Goal: Task Accomplishment & Management: Use online tool/utility

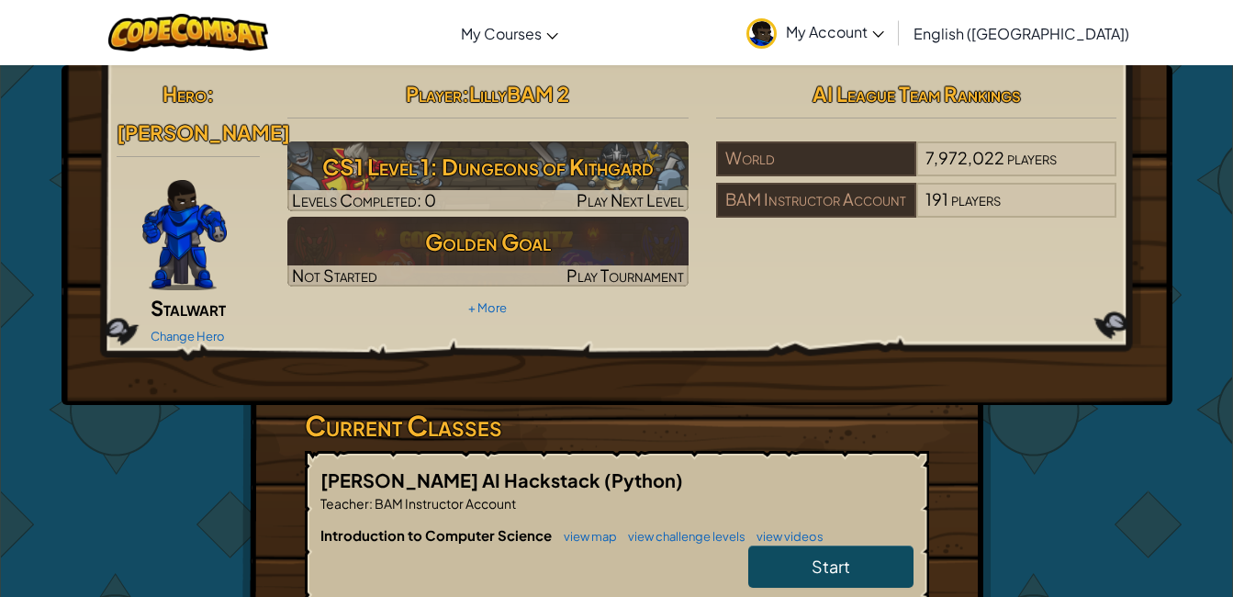
click at [885, 545] on link "Start" at bounding box center [830, 566] width 165 height 42
click at [795, 545] on link "Start" at bounding box center [830, 566] width 165 height 42
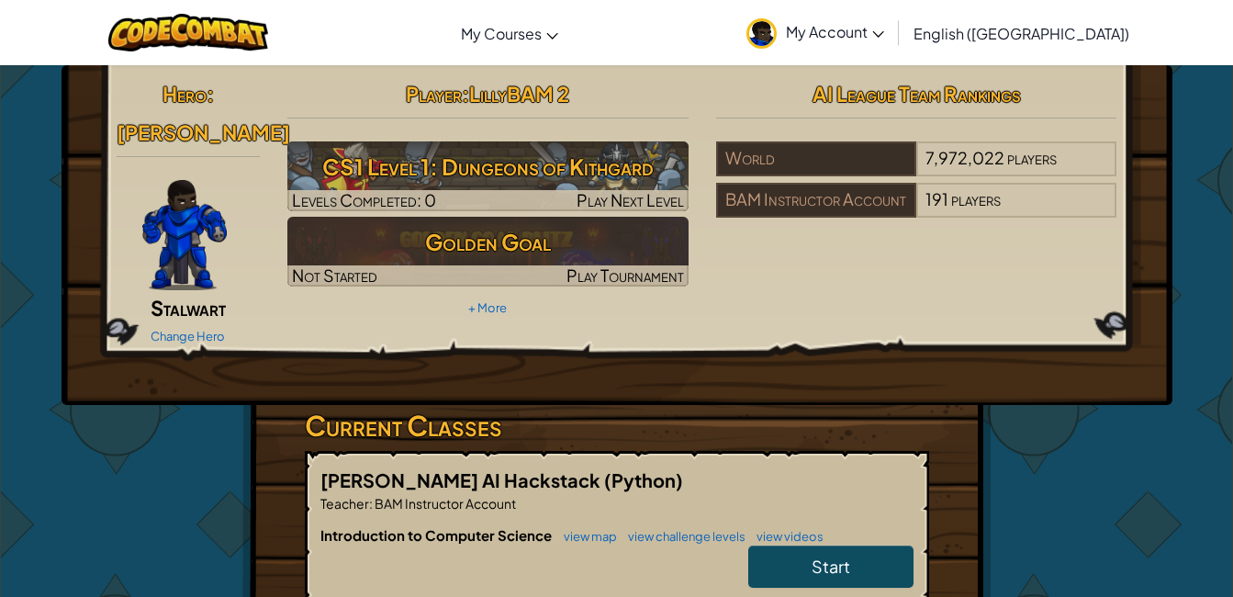
click at [795, 545] on link "Start" at bounding box center [830, 566] width 165 height 42
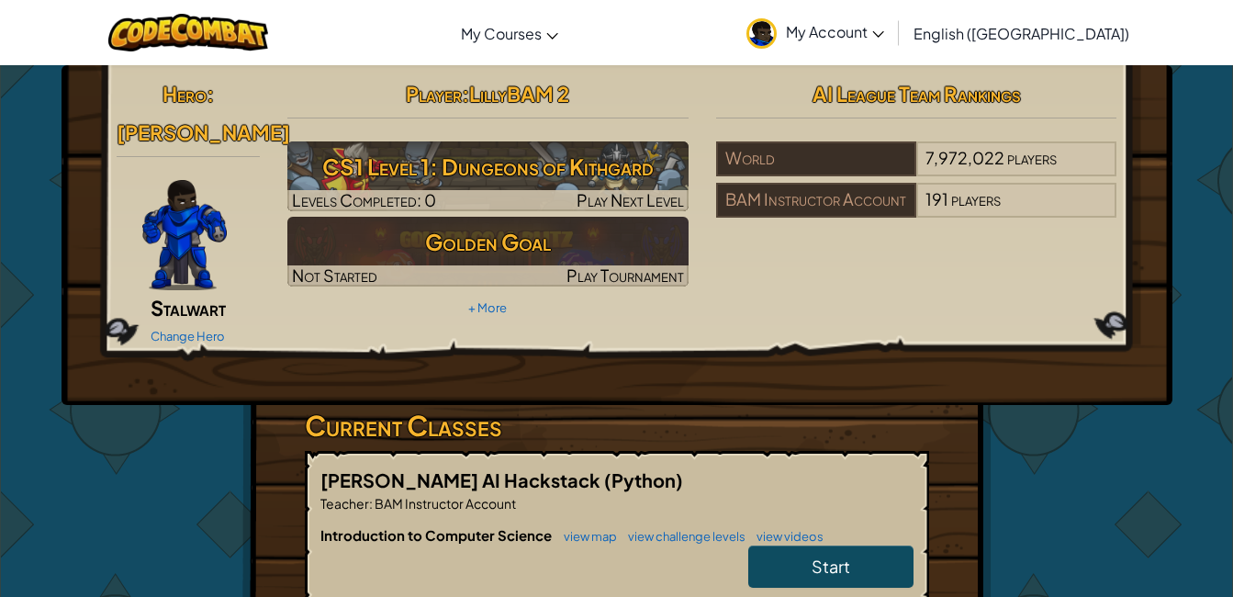
click at [795, 545] on link "Start" at bounding box center [830, 566] width 165 height 42
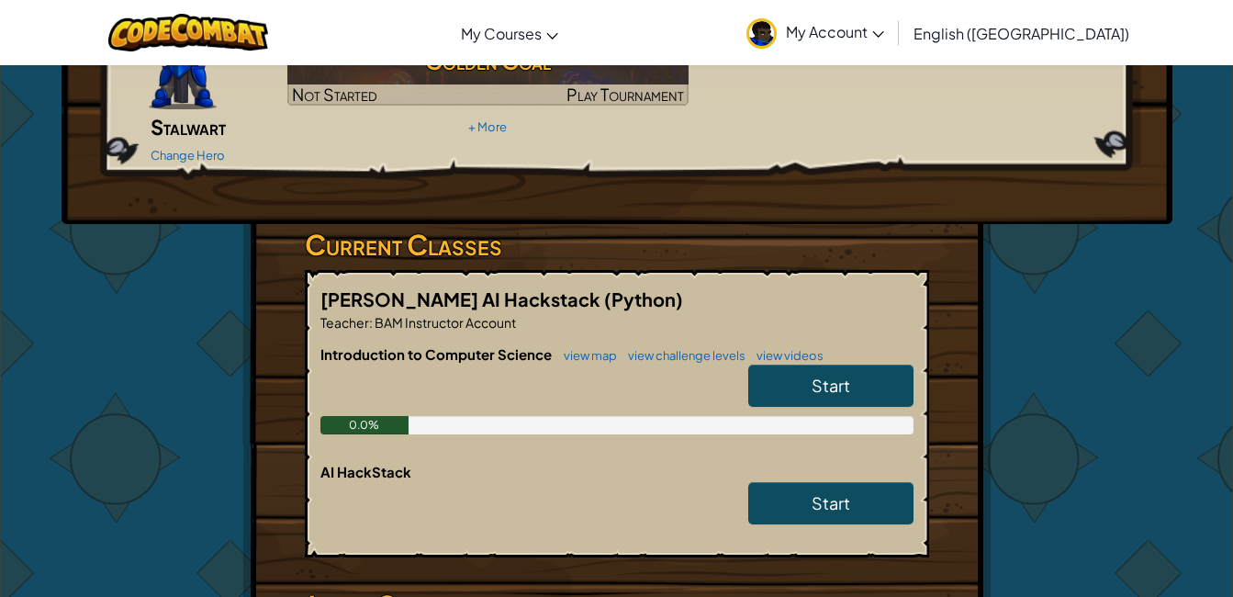
scroll to position [182, 0]
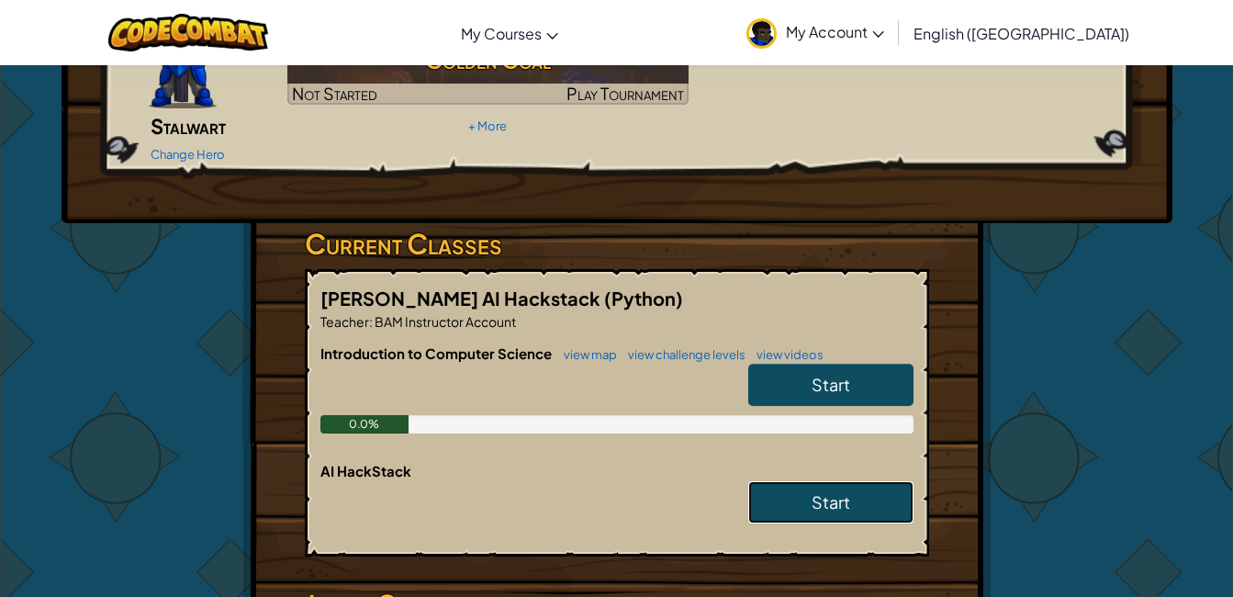
click at [828, 491] on span "Start" at bounding box center [831, 501] width 39 height 21
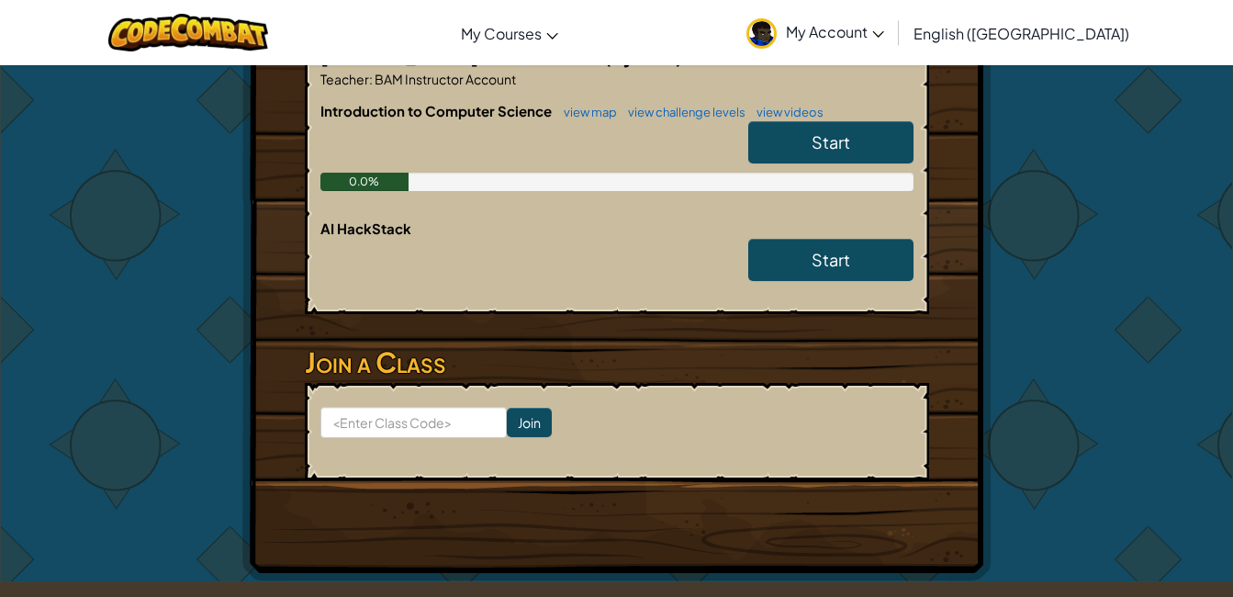
scroll to position [428, 0]
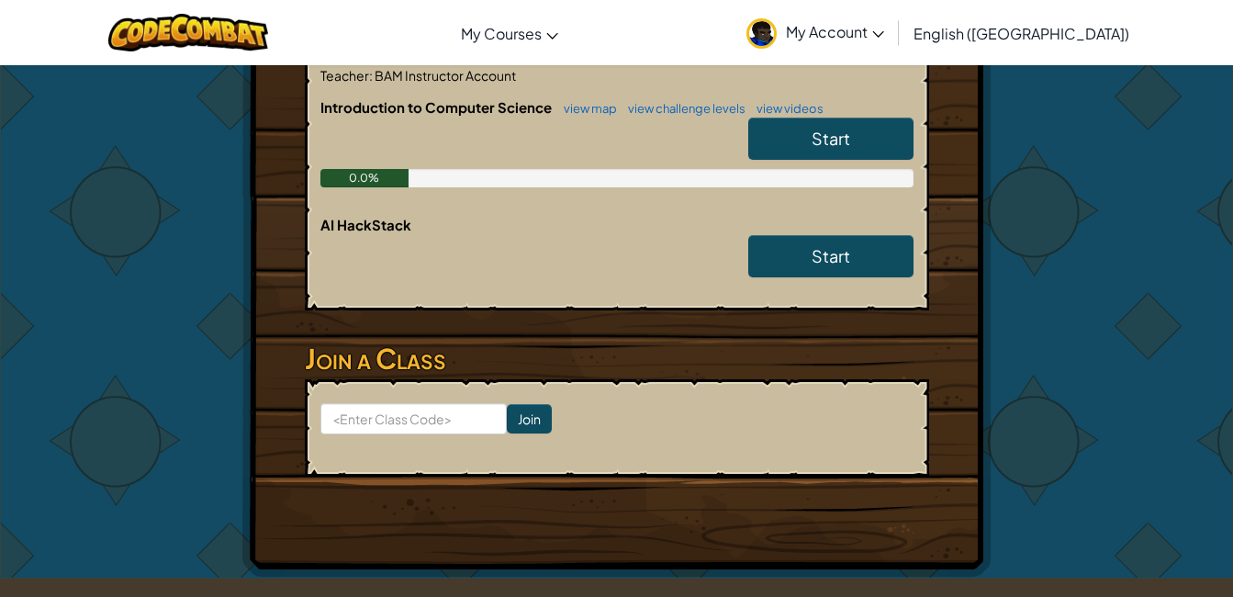
click at [828, 473] on div "Hero : Gordon Stalwart Change Hero Player : LillyBAM 2 CS1 Level 1: Dungeons of…" at bounding box center [616, 107] width 749 height 940
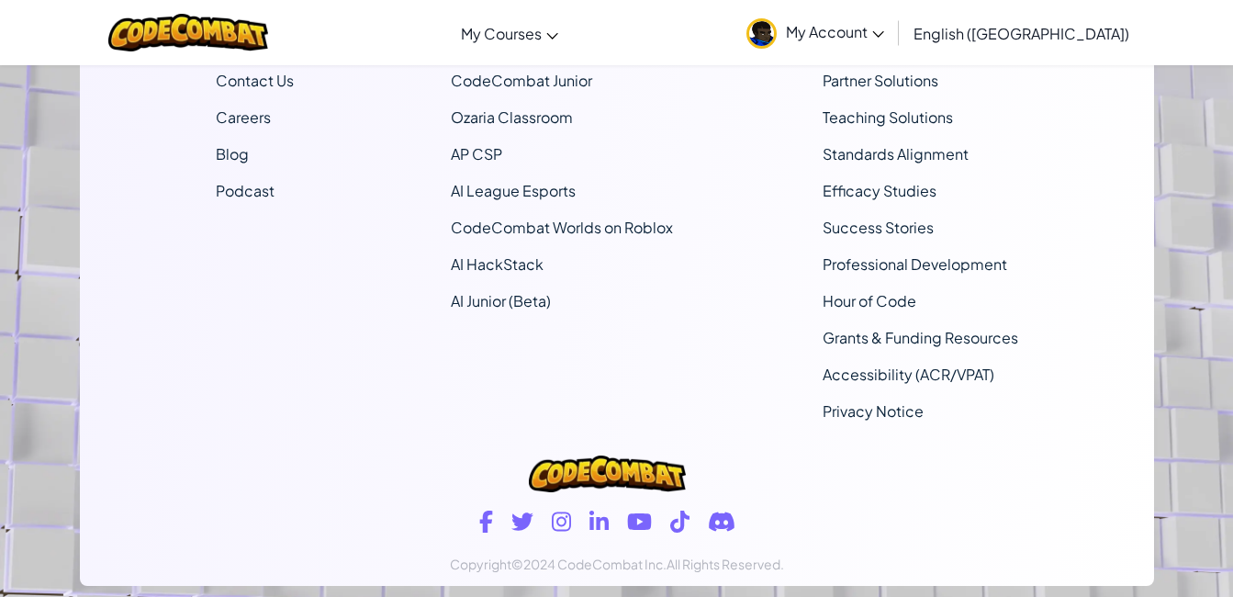
scroll to position [1376, 0]
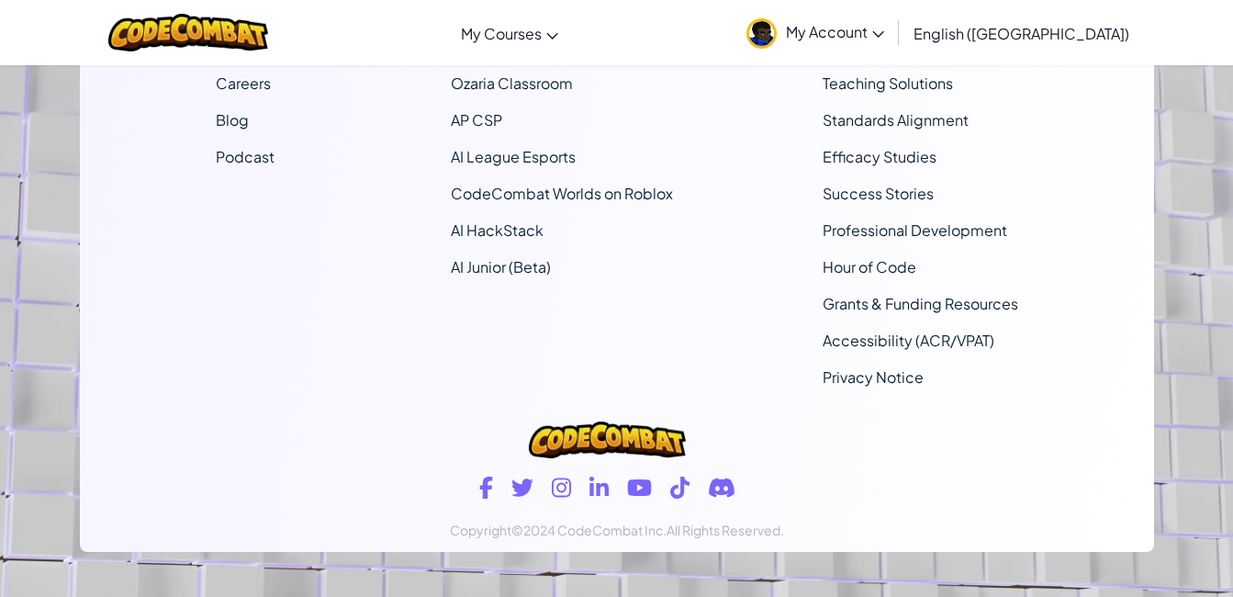
scroll to position [182, 0]
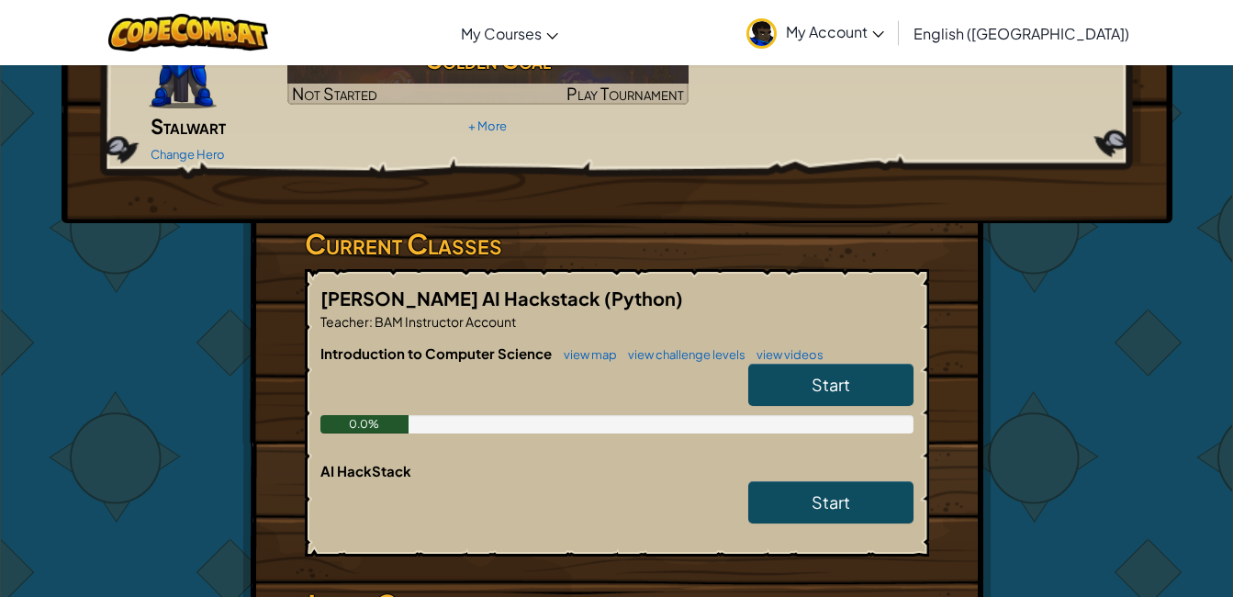
click at [1031, 33] on span "English ([GEOGRAPHIC_DATA])" at bounding box center [1022, 33] width 216 height 19
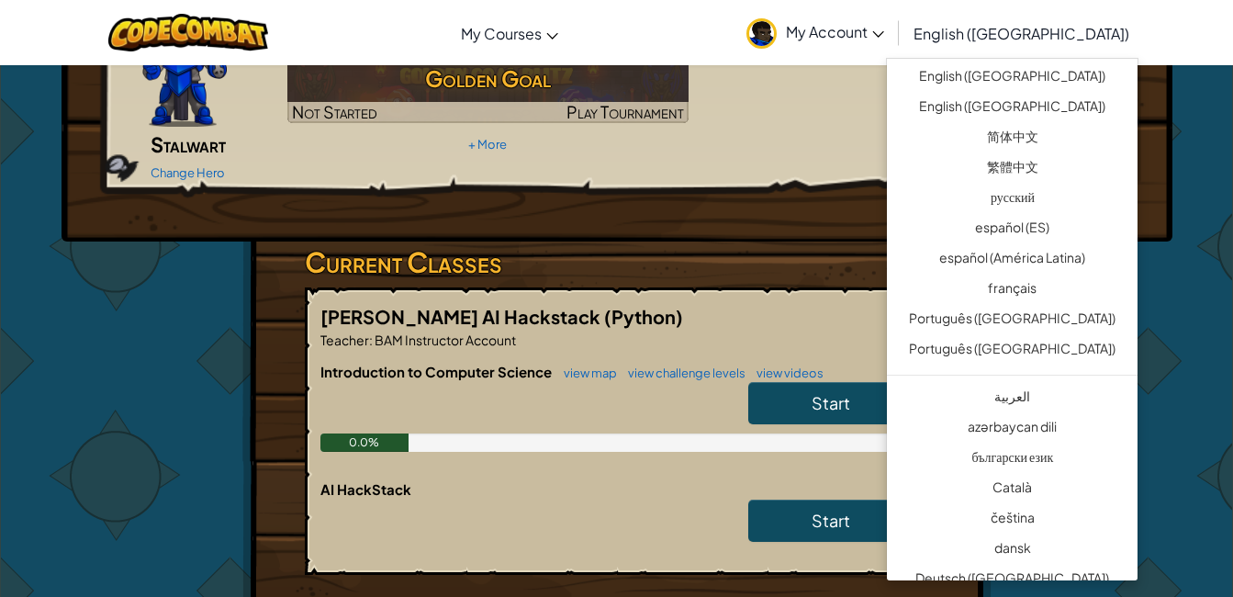
scroll to position [161, 0]
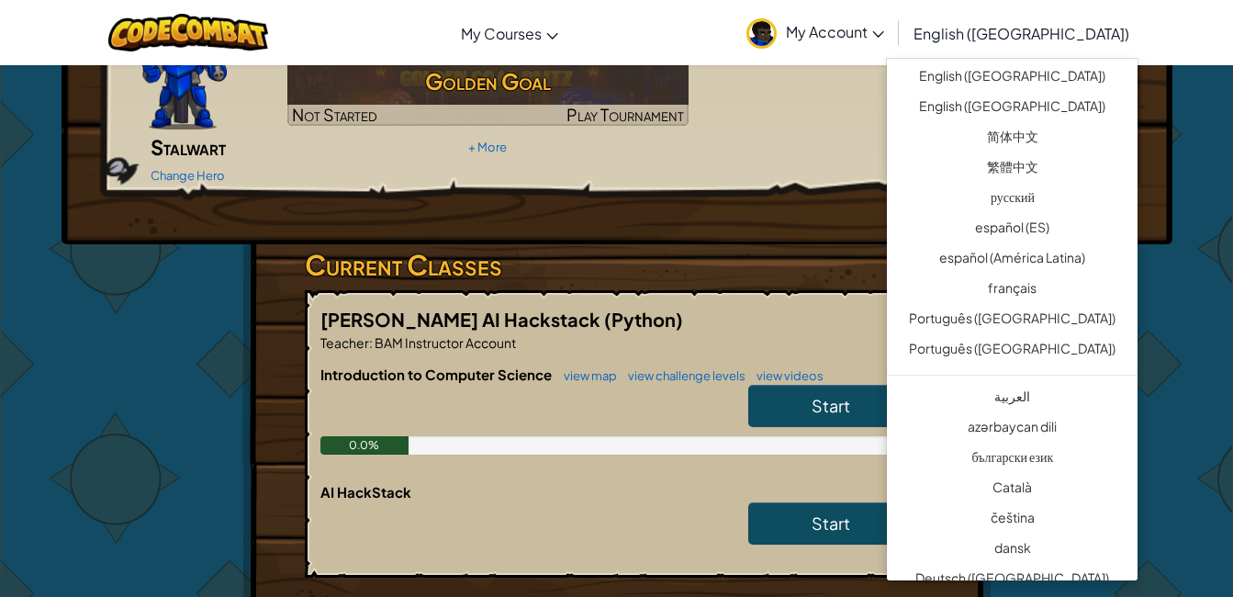
click at [789, 438] on div "Introduction to Computer Science view map view challenge levels view videos Sta…" at bounding box center [617, 424] width 593 height 118
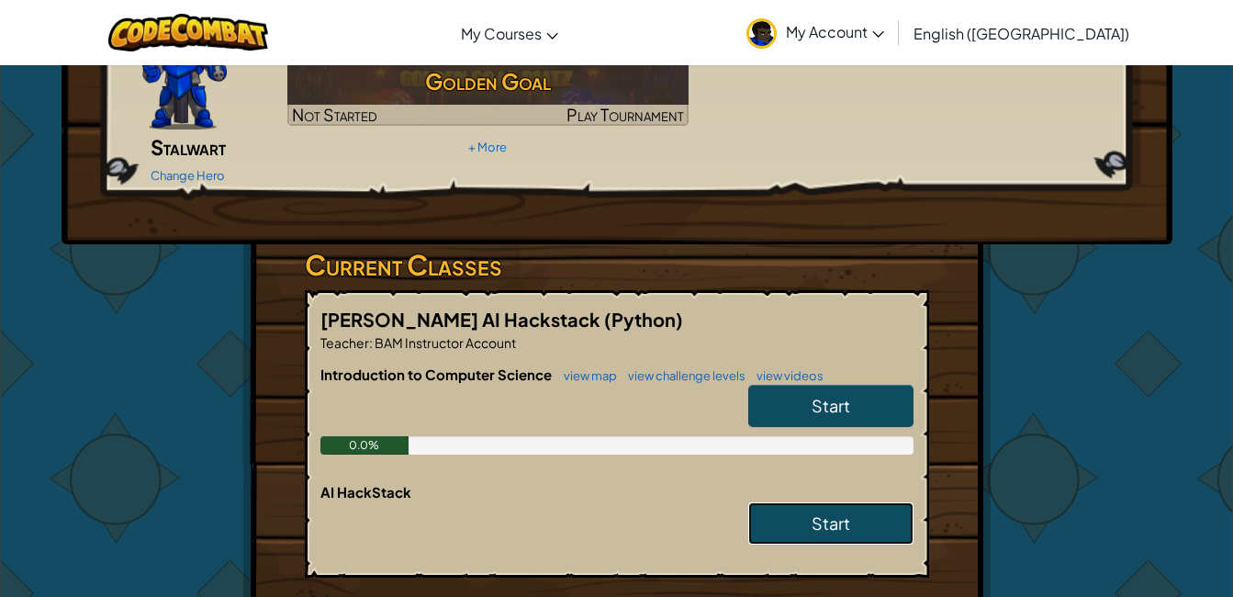
click at [808, 502] on link "Start" at bounding box center [830, 523] width 165 height 42
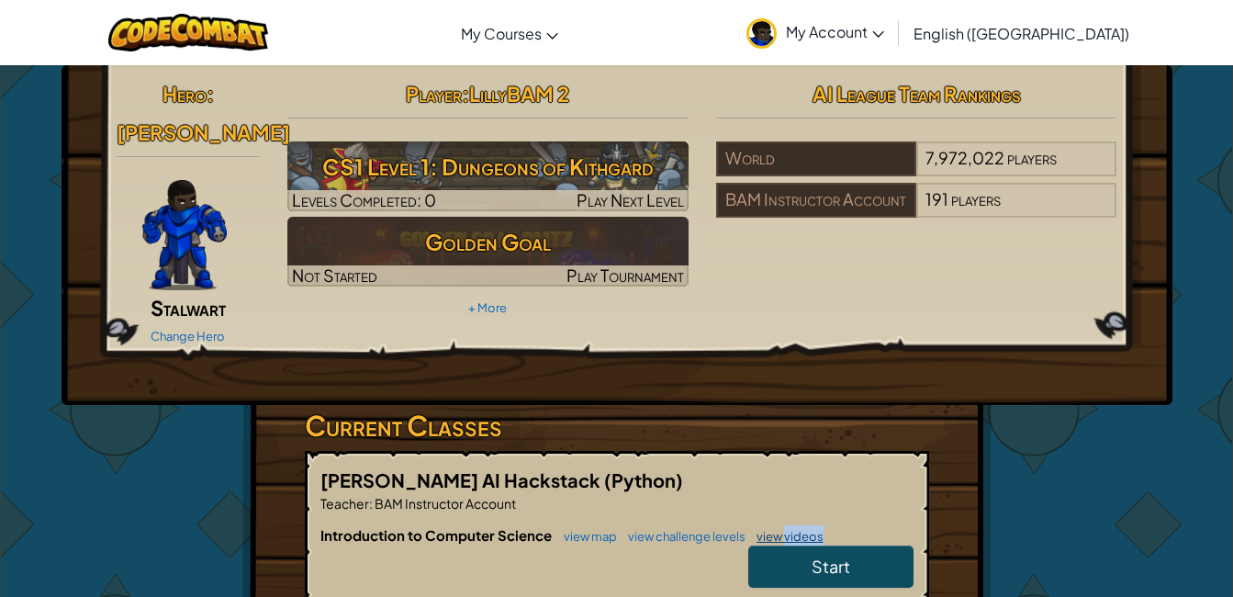
click at [808, 529] on link "view videos" at bounding box center [786, 536] width 76 height 15
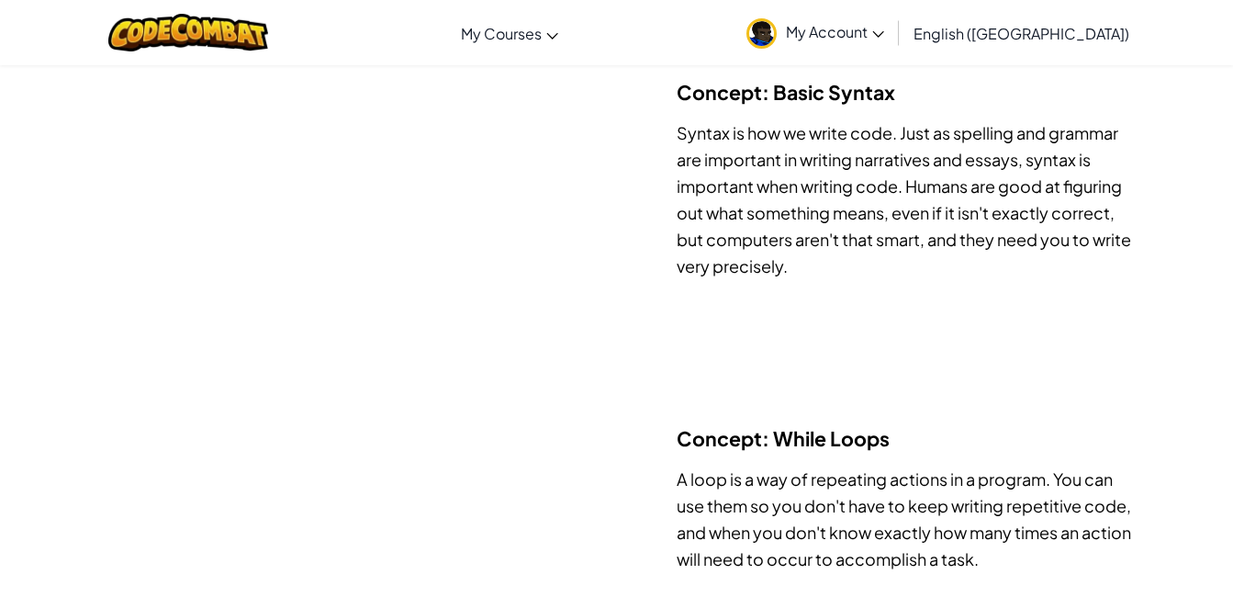
scroll to position [196, 0]
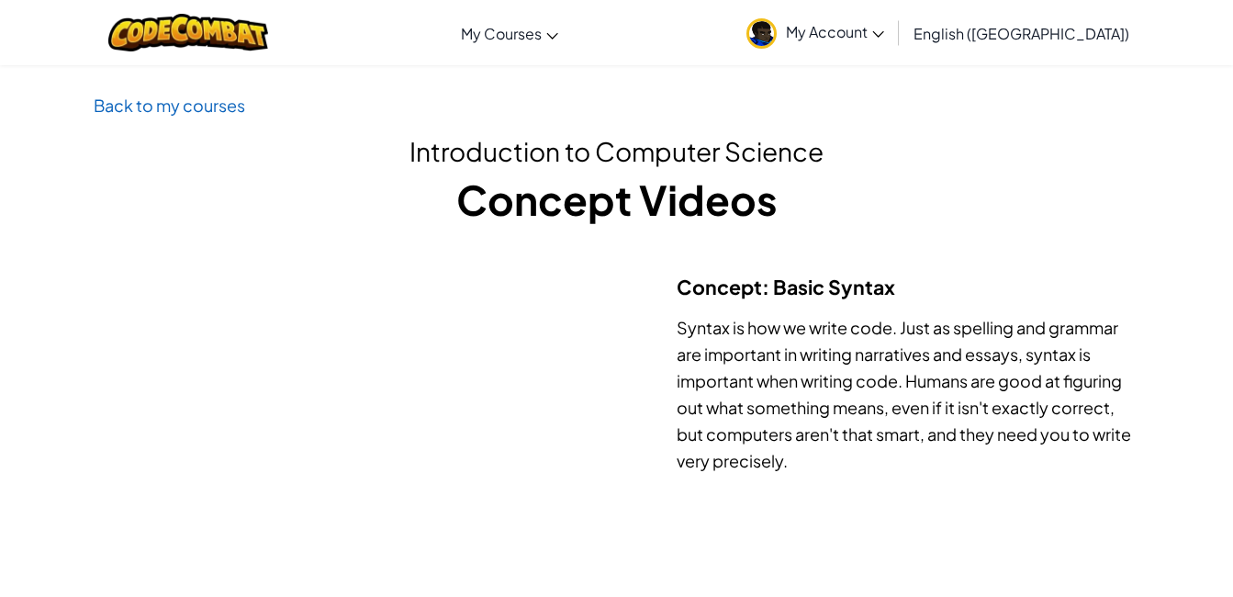
scroll to position [161, 0]
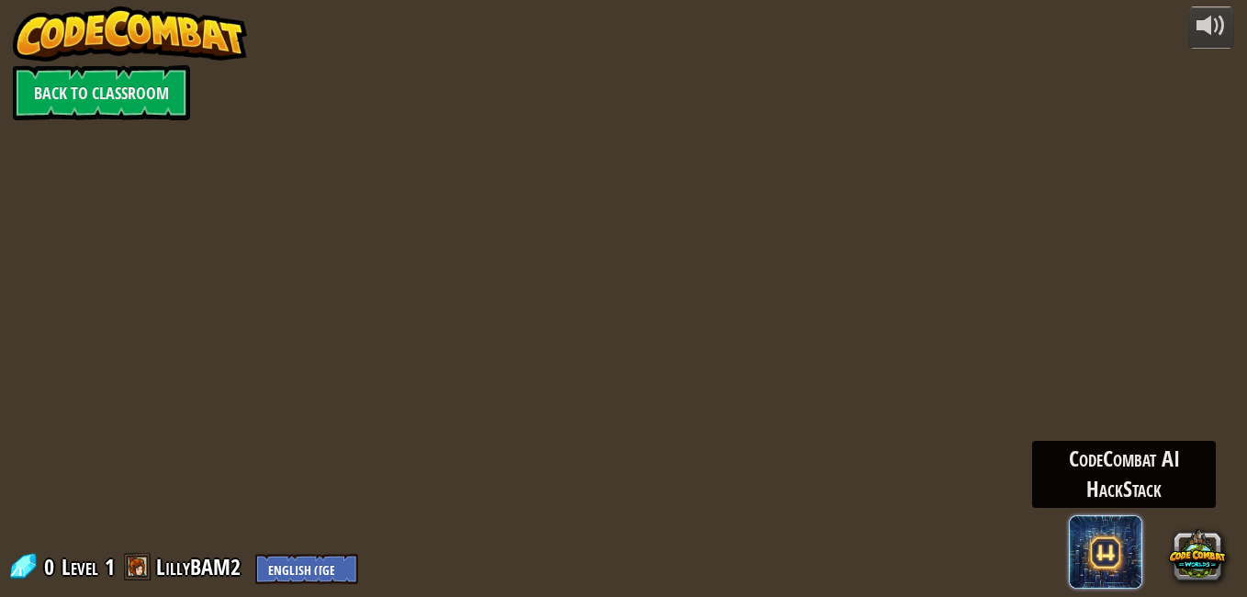
click at [1120, 563] on span at bounding box center [1105, 551] width 73 height 73
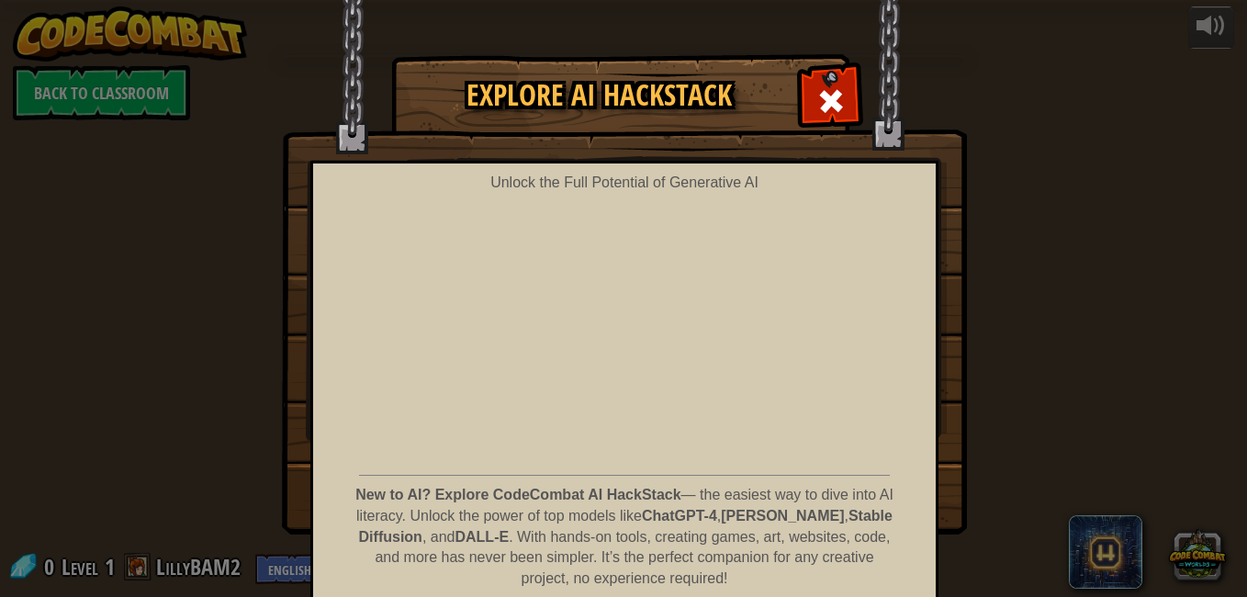
drag, startPoint x: 1120, startPoint y: 563, endPoint x: 937, endPoint y: 487, distance: 198.9
click at [937, 487] on div "Explore AI HackStack Unlock the Full Potential of Generative AI New to AI? Expl…" at bounding box center [623, 294] width 685 height 478
click at [937, 487] on img at bounding box center [624, 267] width 685 height 534
click at [930, 471] on div "Unlock the Full Potential of Generative AI New to AI? Explore CodeCombat AI Hac…" at bounding box center [624, 418] width 628 height 514
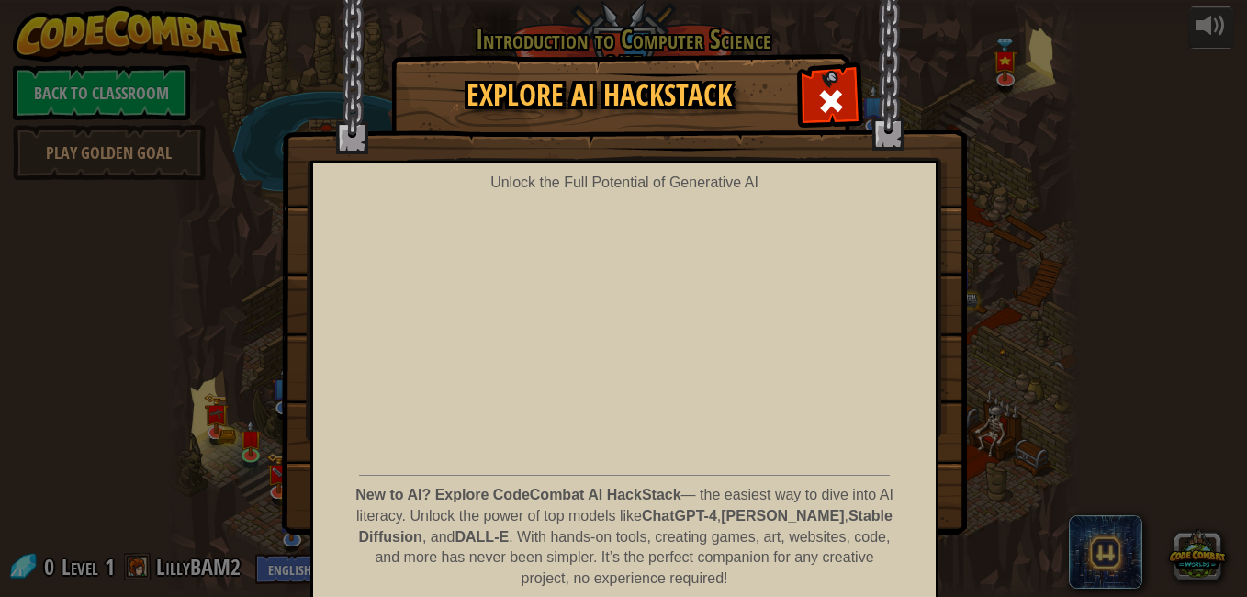
drag, startPoint x: 930, startPoint y: 471, endPoint x: 215, endPoint y: 301, distance: 735.3
click at [215, 301] on div "Explore AI HackStack Unlock the Full Potential of Generative AI New to AI? Expl…" at bounding box center [623, 294] width 1247 height 478
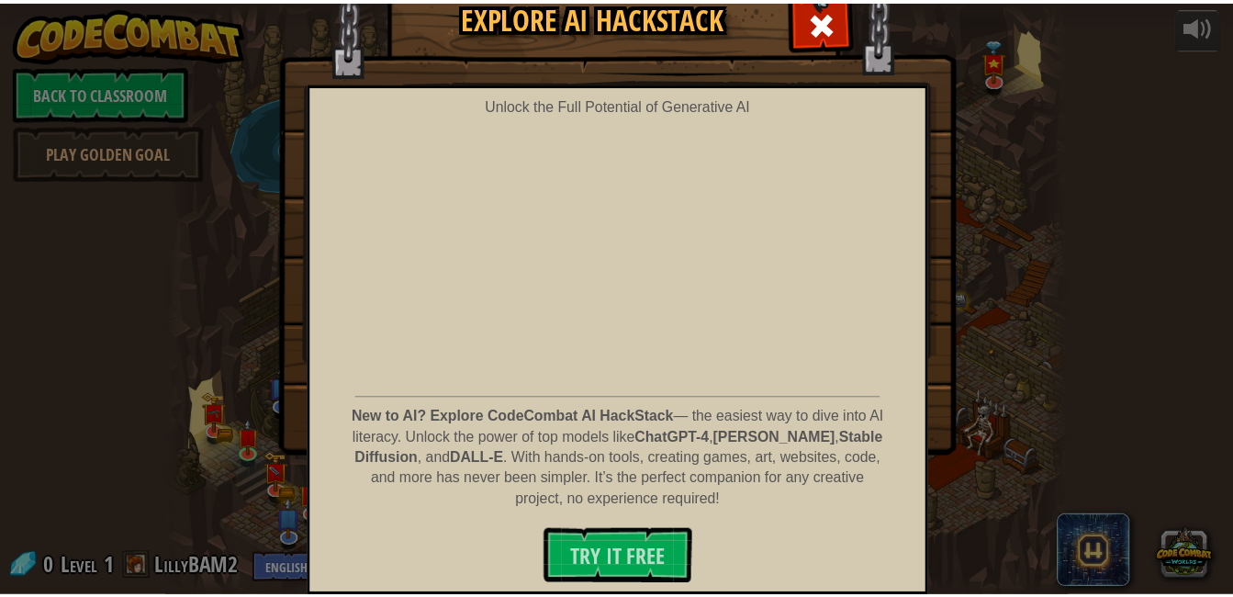
scroll to position [6, 0]
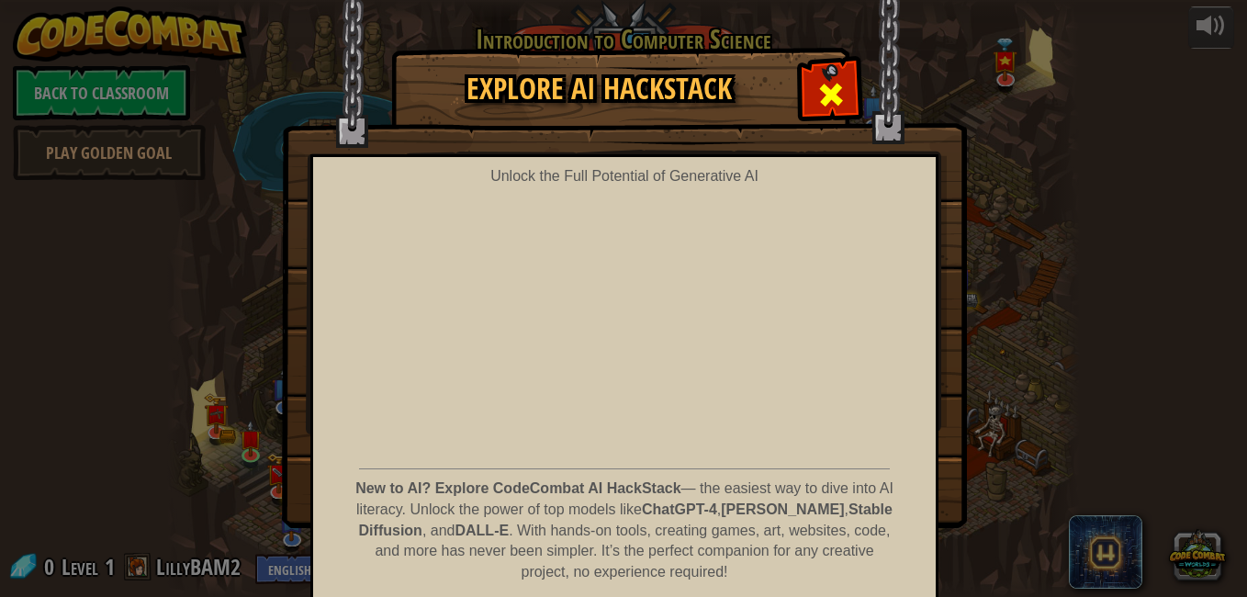
drag, startPoint x: 447, startPoint y: 515, endPoint x: 817, endPoint y: 104, distance: 553.4
click at [817, 104] on span at bounding box center [830, 94] width 29 height 29
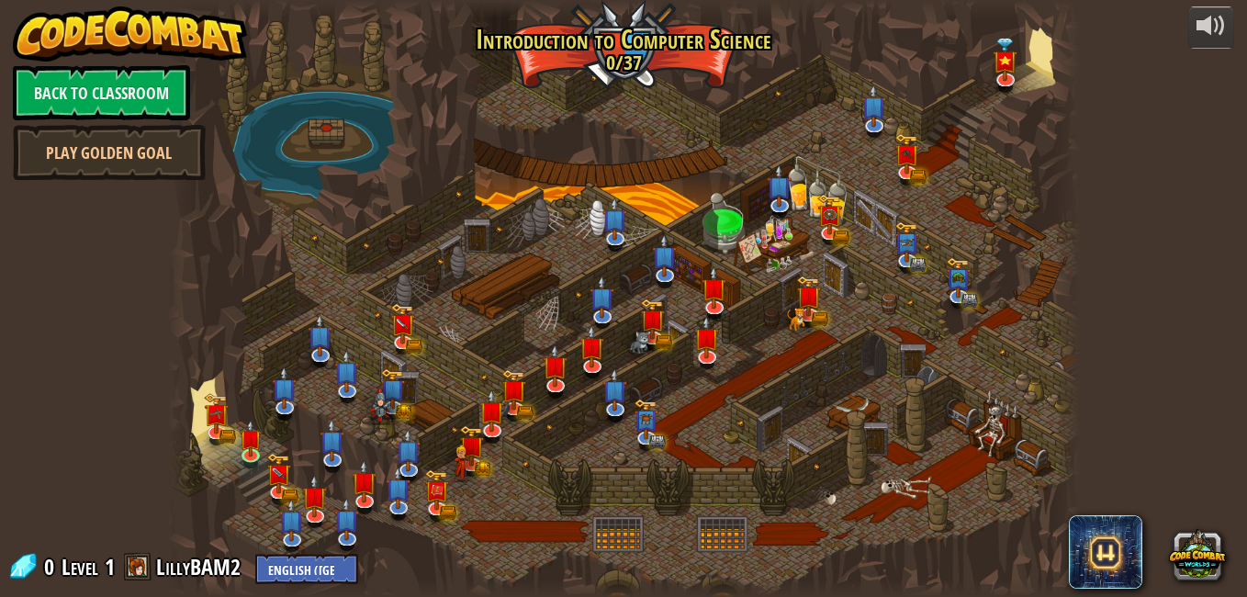
click at [817, 104] on div at bounding box center [623, 298] width 913 height 597
click at [238, 451] on link at bounding box center [253, 454] width 37 height 37
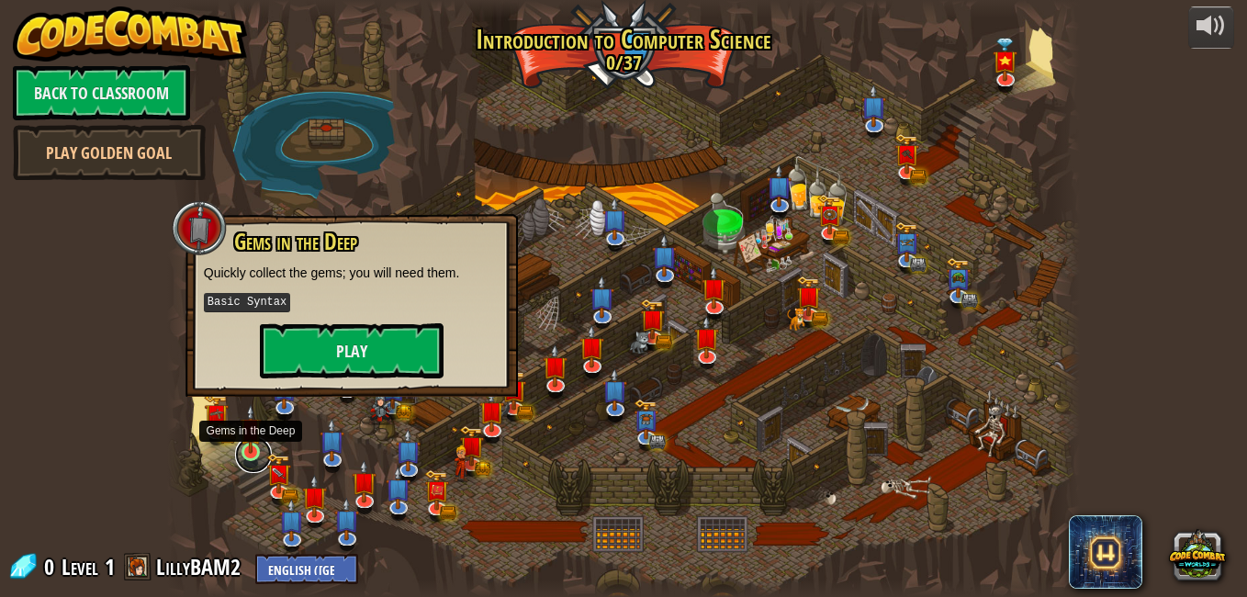
click at [238, 451] on link at bounding box center [253, 454] width 37 height 37
click at [325, 363] on button "Play" at bounding box center [352, 350] width 184 height 55
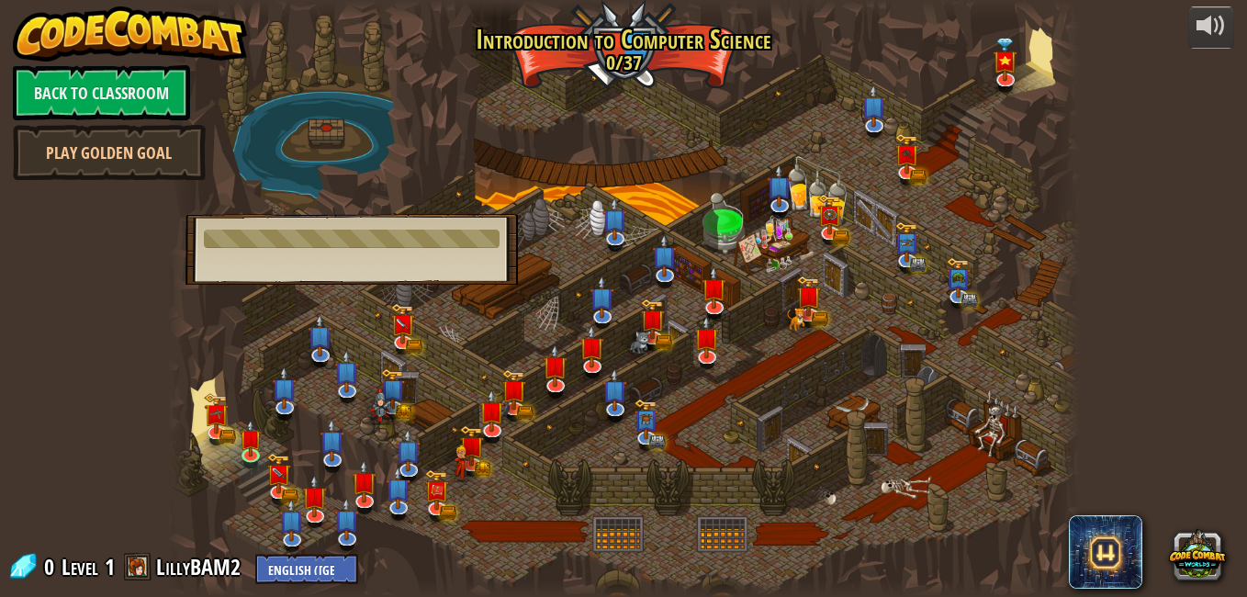
click at [395, 293] on div at bounding box center [623, 298] width 913 height 597
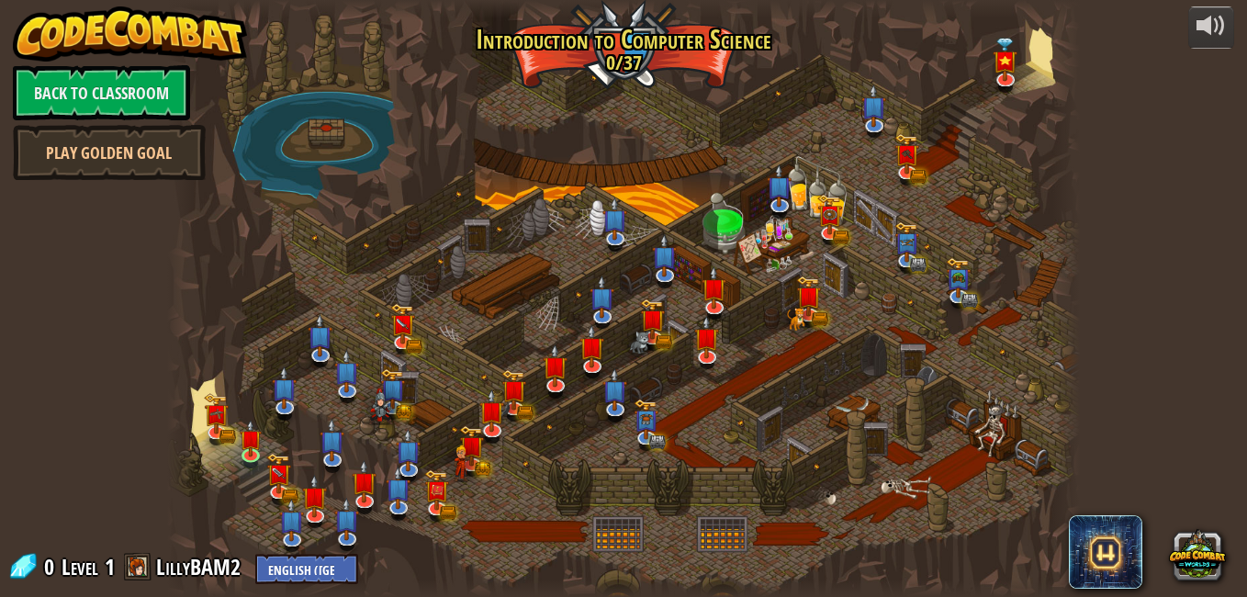
click at [395, 293] on div at bounding box center [623, 298] width 913 height 597
click at [246, 450] on img at bounding box center [251, 429] width 22 height 50
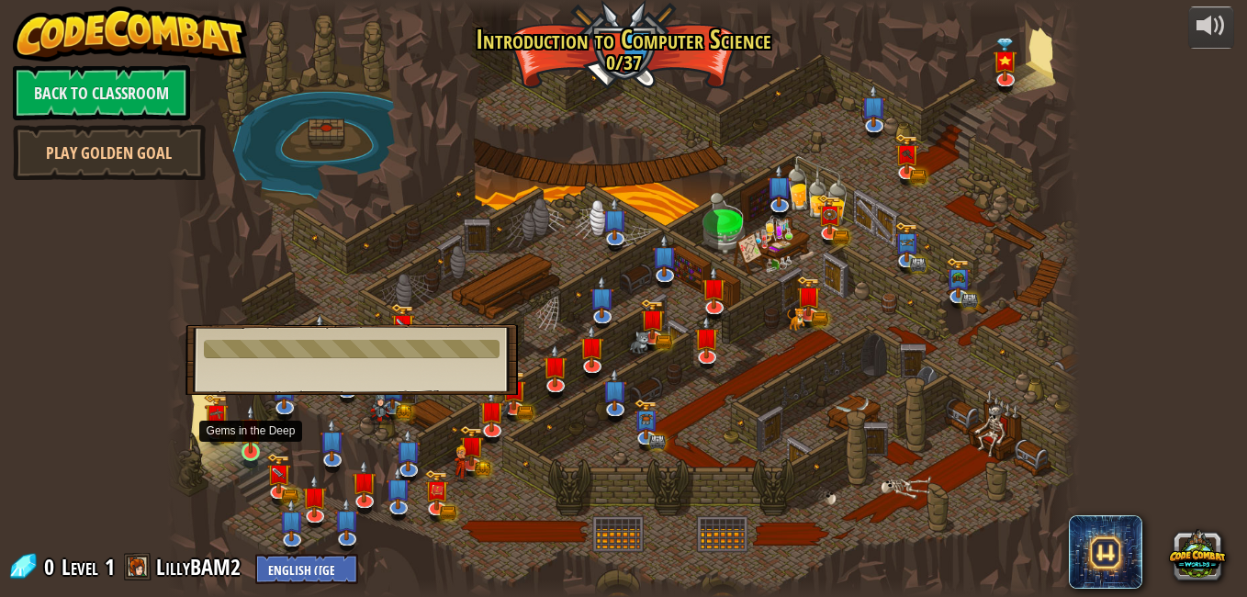
click at [246, 450] on img at bounding box center [251, 429] width 22 height 50
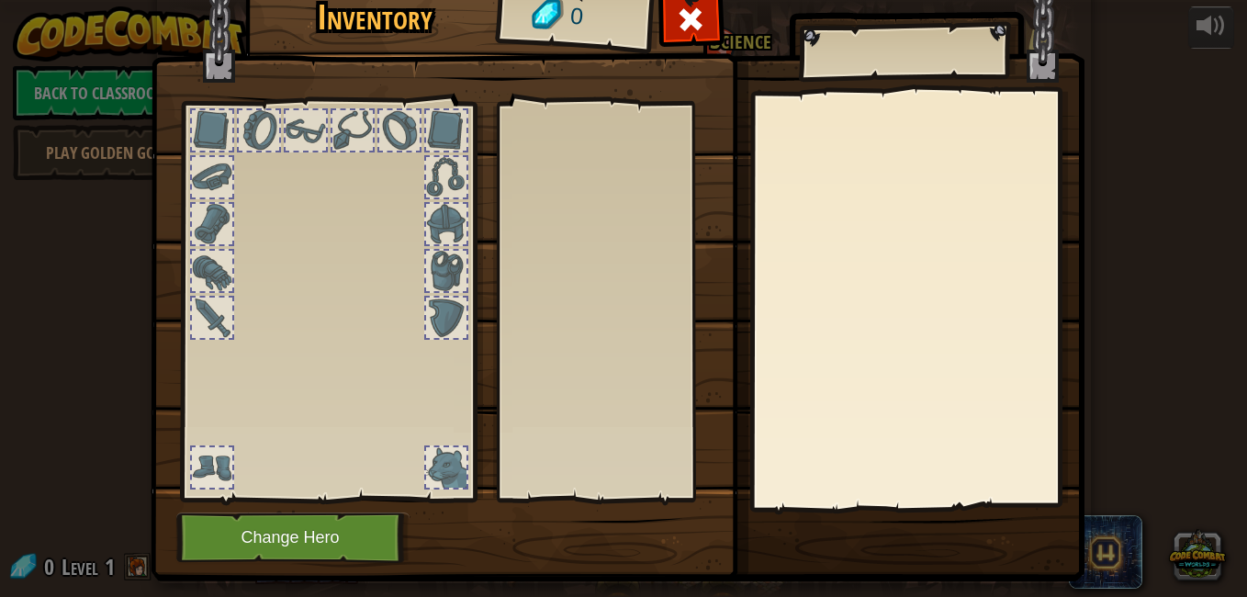
click at [443, 269] on div at bounding box center [446, 271] width 40 height 40
click at [426, 321] on div at bounding box center [446, 318] width 40 height 40
click at [289, 544] on button "Change Hero" at bounding box center [292, 537] width 233 height 51
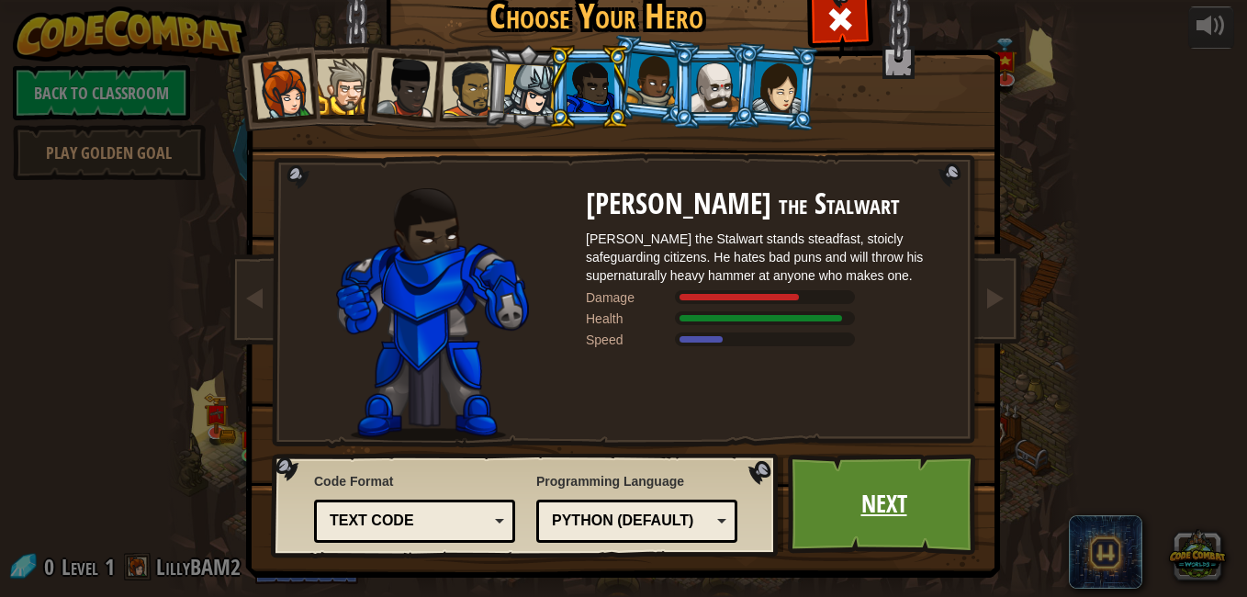
click at [805, 516] on link "Next" at bounding box center [884, 504] width 192 height 101
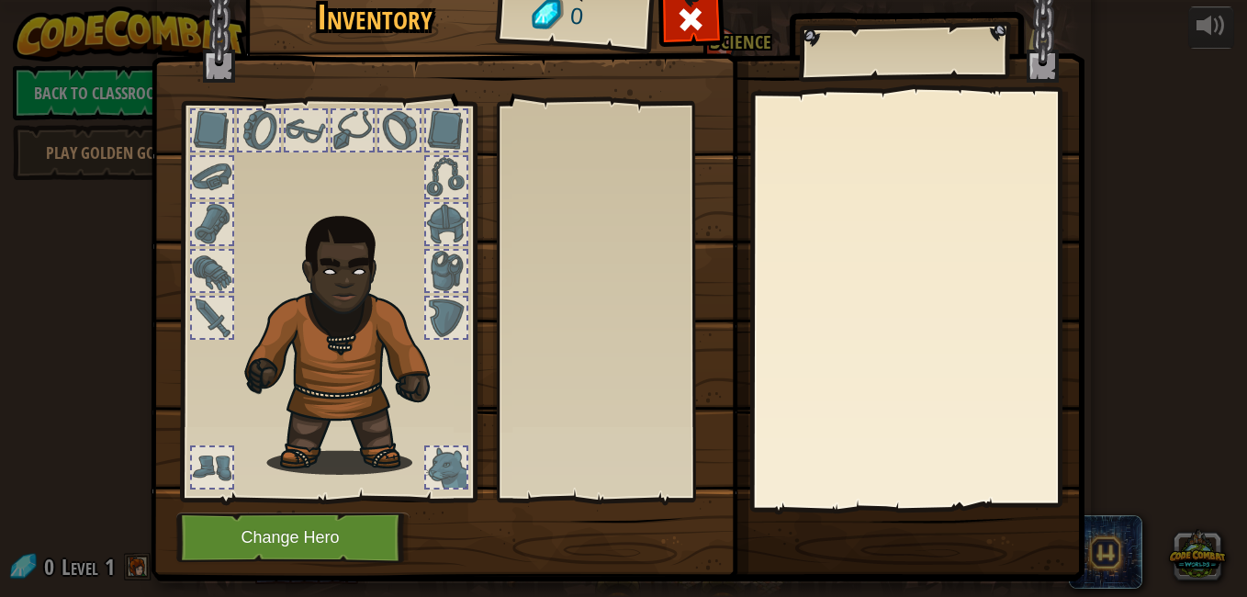
click at [193, 320] on div at bounding box center [212, 318] width 40 height 40
click at [279, 531] on button "Change Hero" at bounding box center [292, 537] width 233 height 51
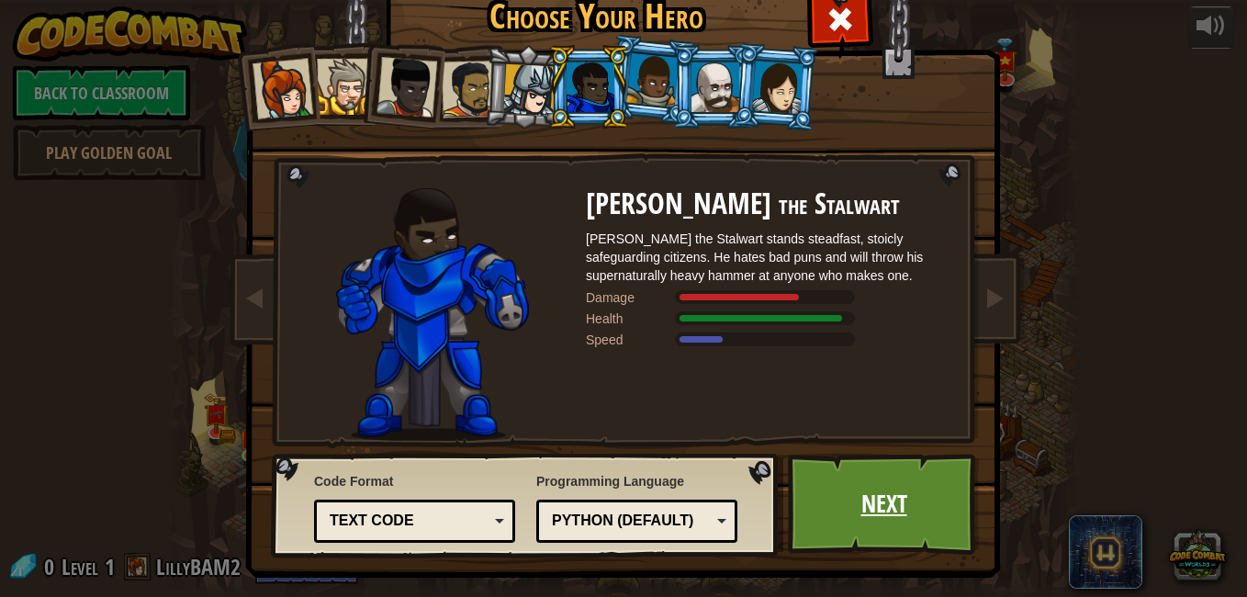
click at [894, 498] on link "Next" at bounding box center [884, 504] width 192 height 101
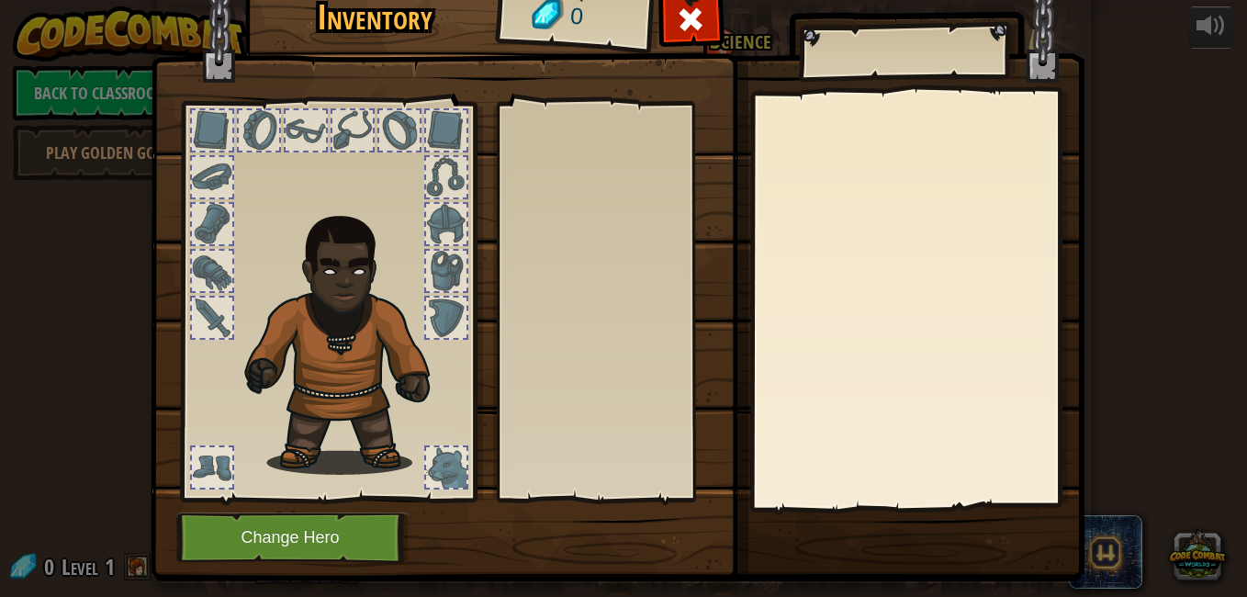
click at [439, 470] on div at bounding box center [446, 467] width 40 height 40
click at [199, 325] on div at bounding box center [212, 318] width 40 height 40
click at [283, 521] on button "Change Hero" at bounding box center [292, 537] width 233 height 51
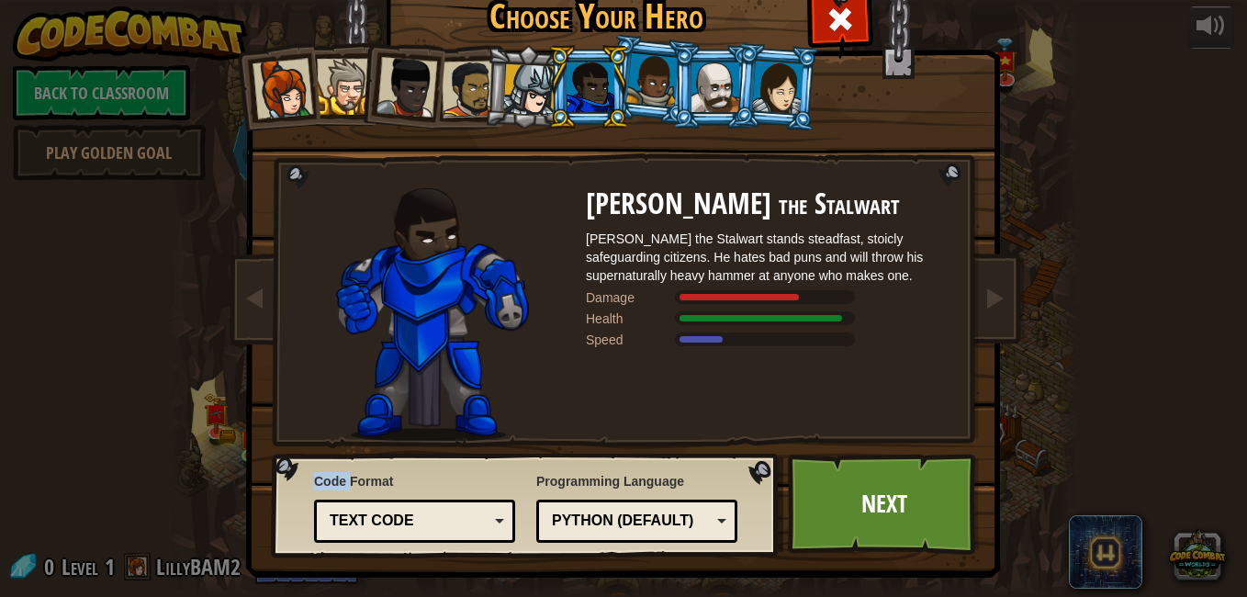
click at [283, 521] on div "Code Format Text code Blocks and code Blocks Blocks (Icons) Text code Blocks - …" at bounding box center [525, 505] width 497 height 94
click at [775, 77] on div at bounding box center [777, 87] width 51 height 52
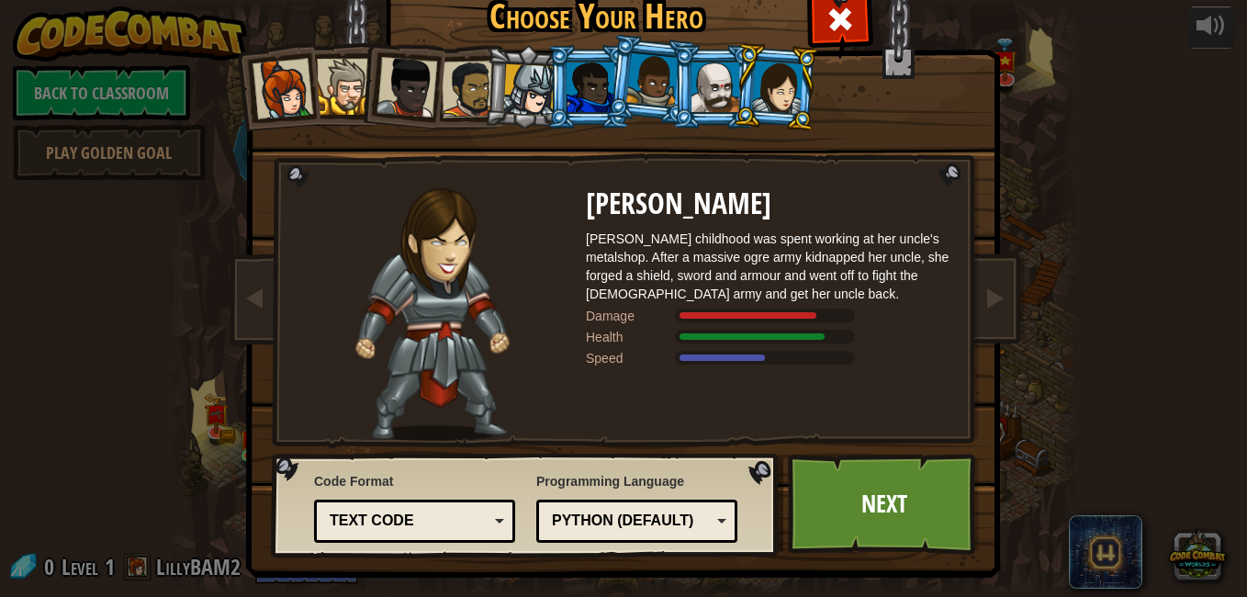
click at [567, 83] on div at bounding box center [591, 87] width 48 height 50
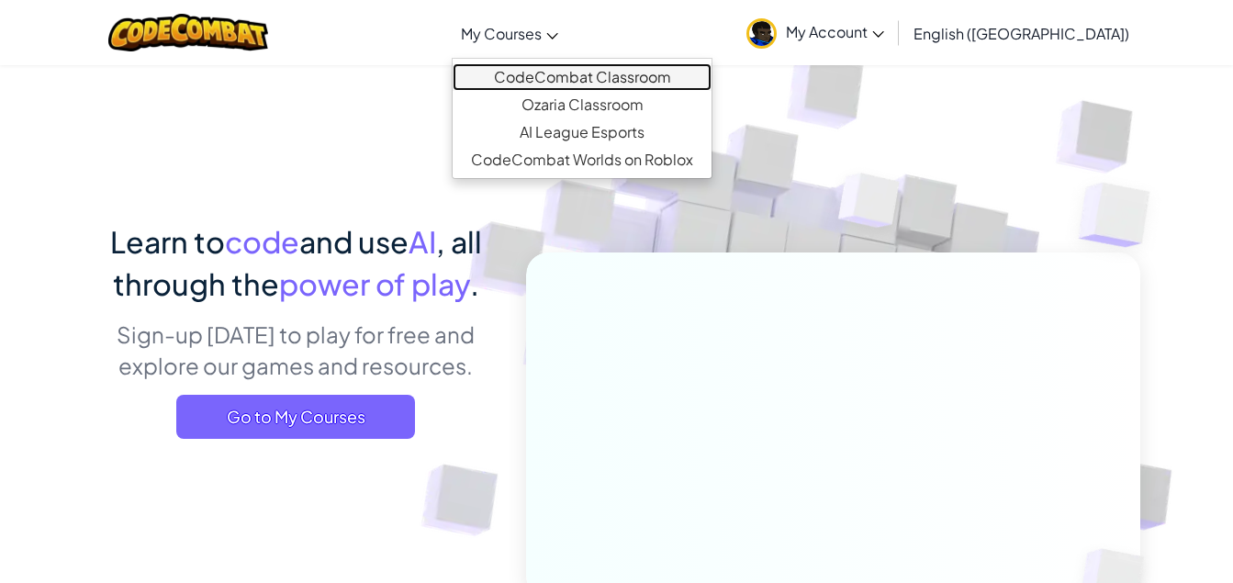
click at [609, 74] on link "CodeCombat Classroom" at bounding box center [582, 77] width 259 height 28
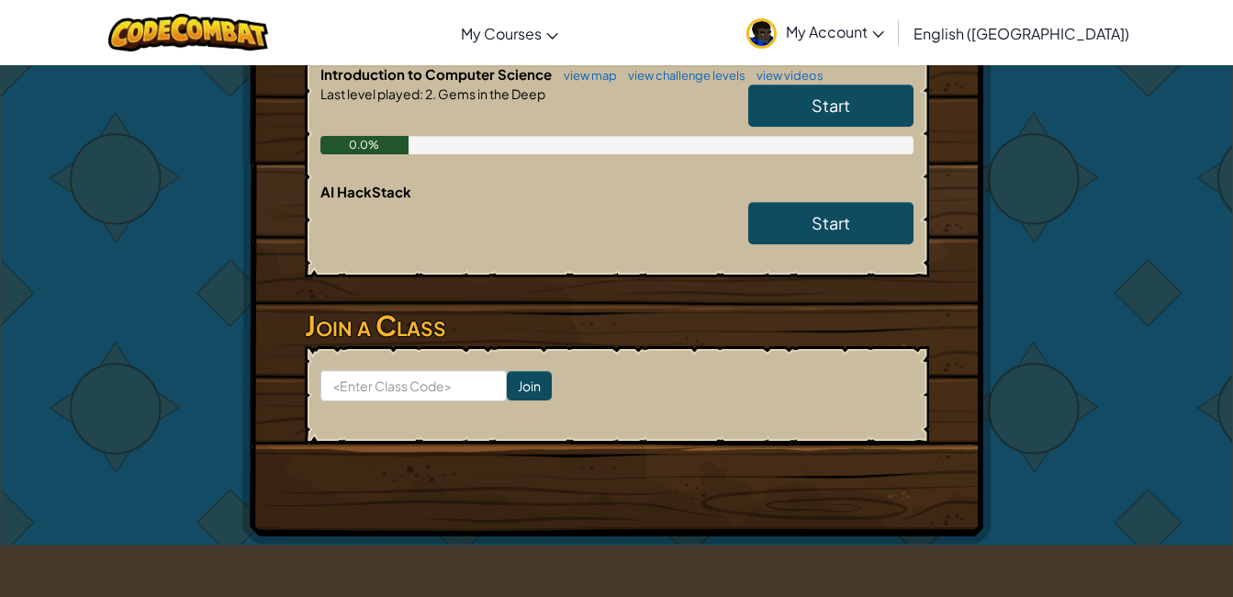
scroll to position [464, 0]
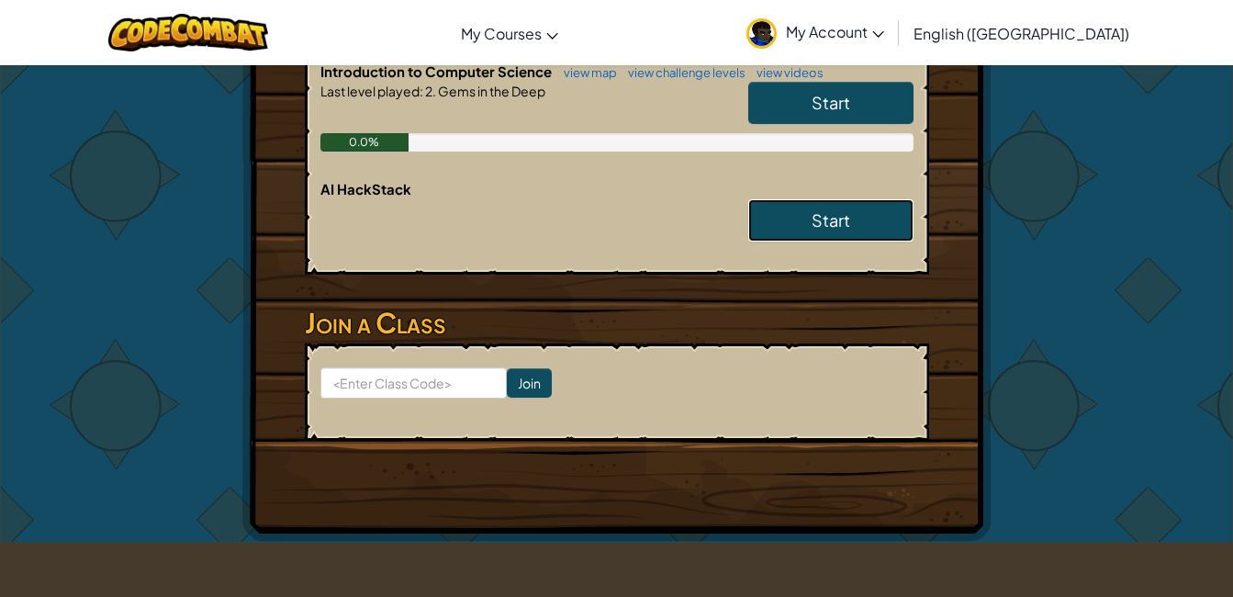
click at [864, 199] on link "Start" at bounding box center [830, 220] width 165 height 42
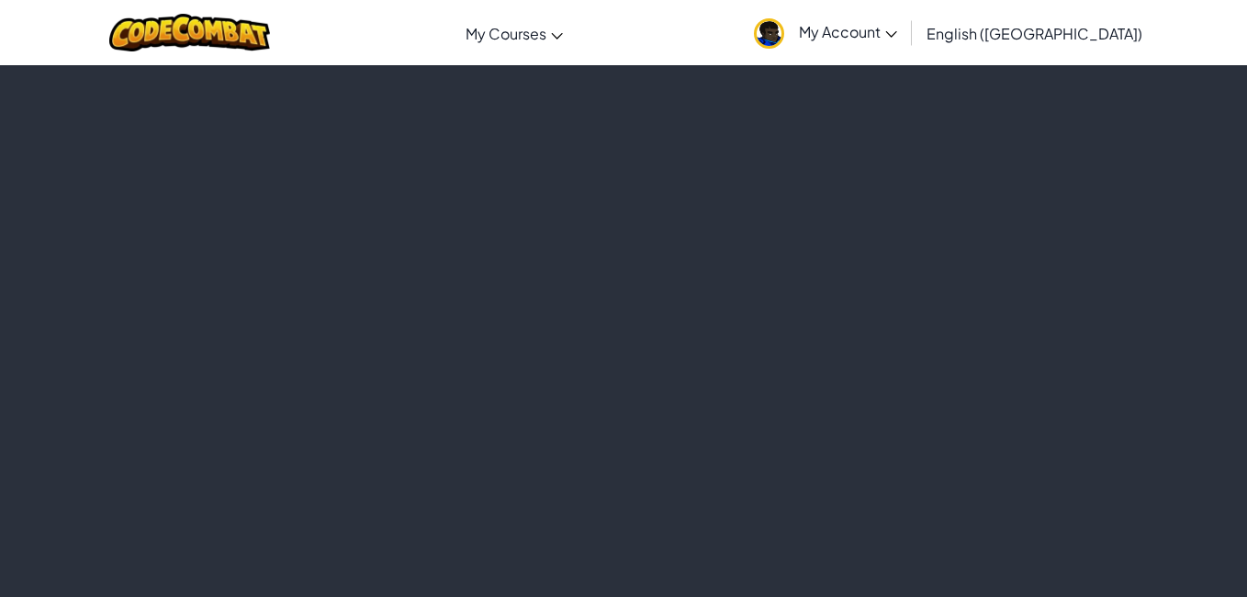
click at [377, 377] on div at bounding box center [623, 330] width 1247 height 533
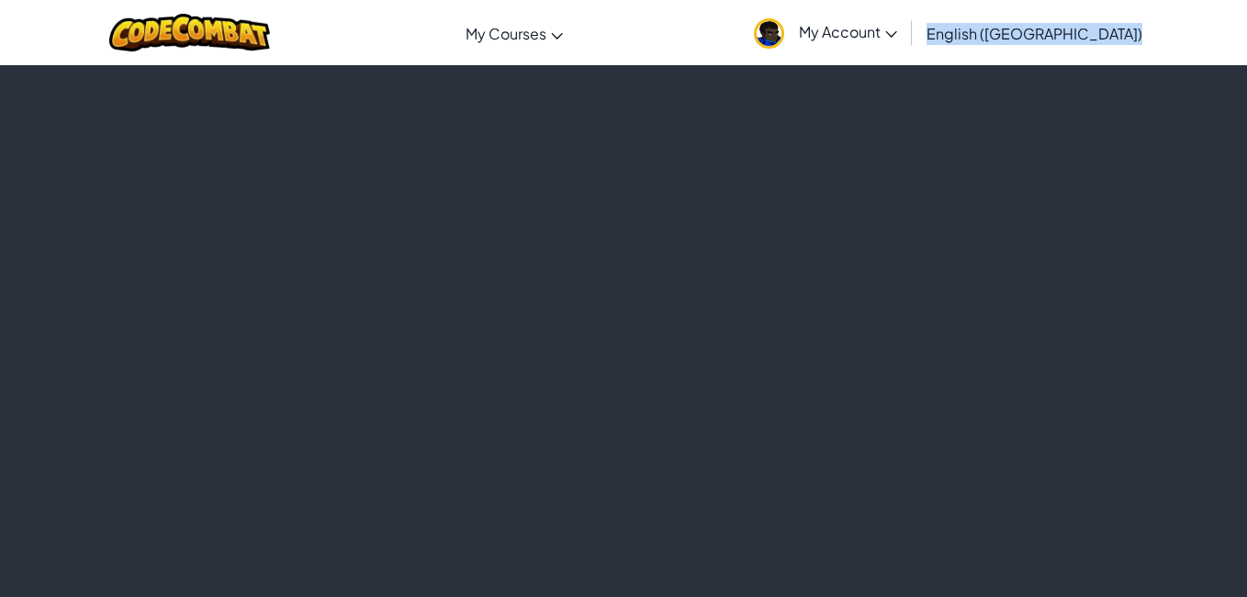
click at [377, 377] on div at bounding box center [623, 330] width 1247 height 533
drag, startPoint x: 323, startPoint y: 33, endPoint x: 1112, endPoint y: 258, distance: 820.3
click at [1112, 258] on div at bounding box center [623, 330] width 1247 height 533
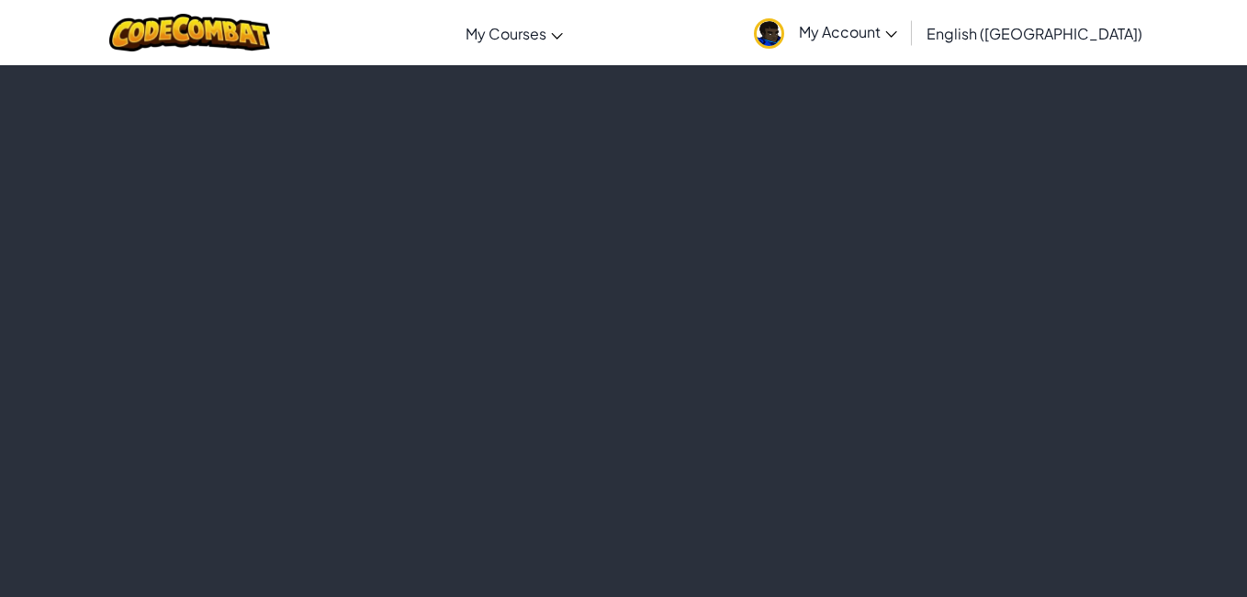
click at [1112, 258] on div at bounding box center [623, 330] width 1247 height 533
click at [1130, 231] on div at bounding box center [623, 330] width 1247 height 533
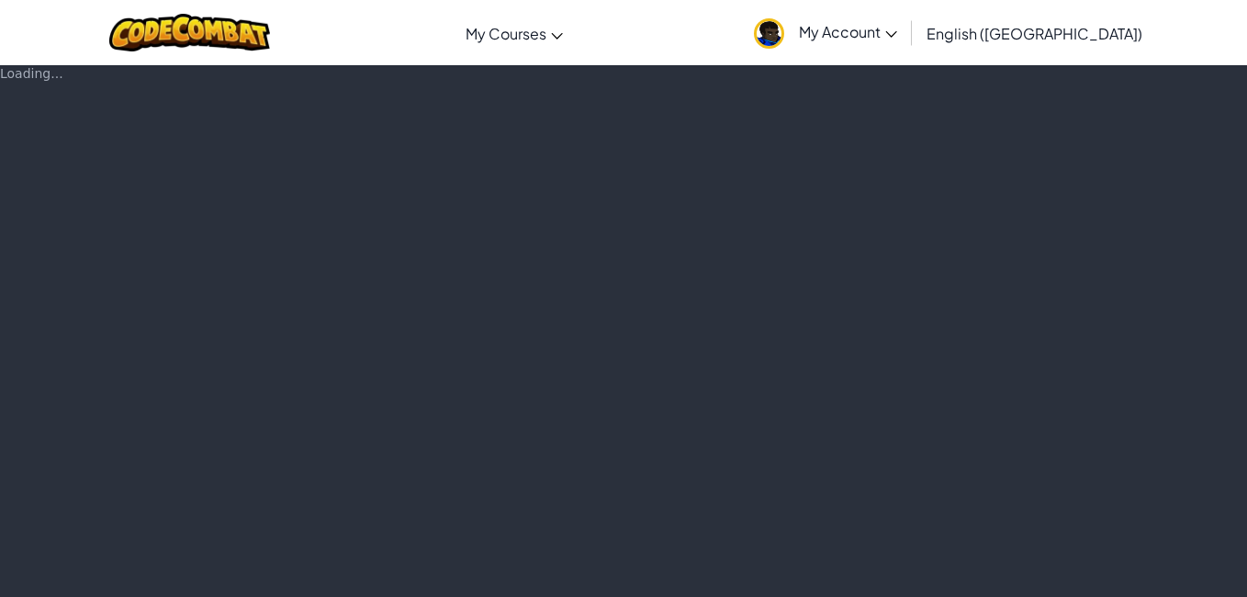
drag, startPoint x: 1130, startPoint y: 231, endPoint x: 643, endPoint y: 227, distance: 487.7
click at [643, 227] on div "Loading..." at bounding box center [623, 330] width 1247 height 533
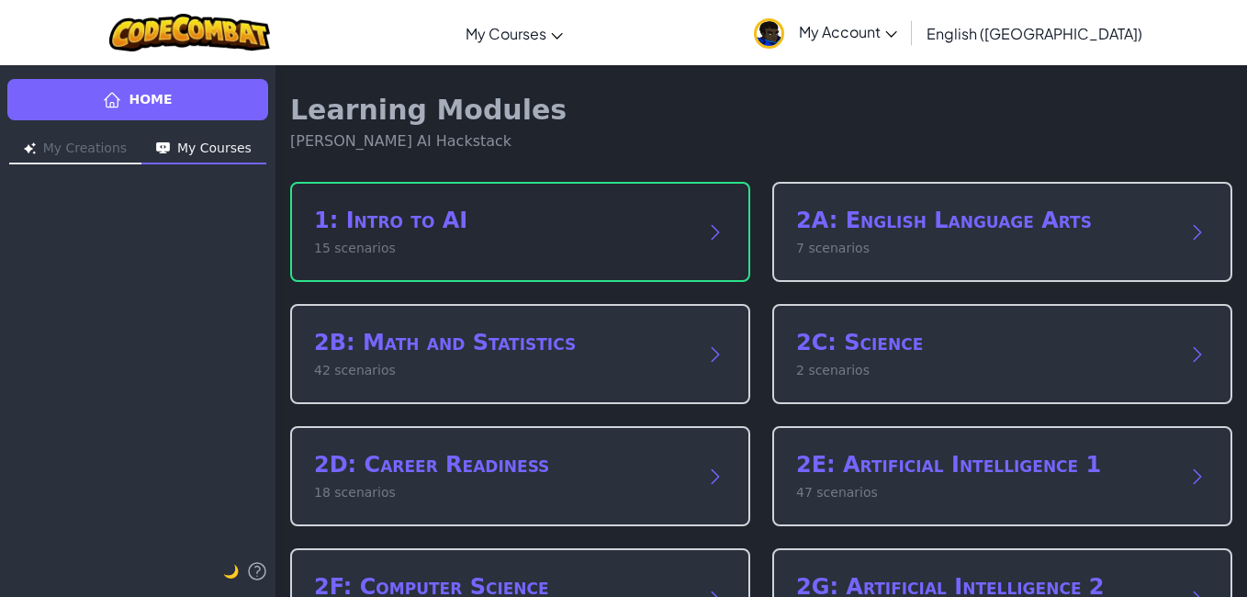
click at [636, 230] on h2 "1: Intro to AI" at bounding box center [502, 220] width 376 height 29
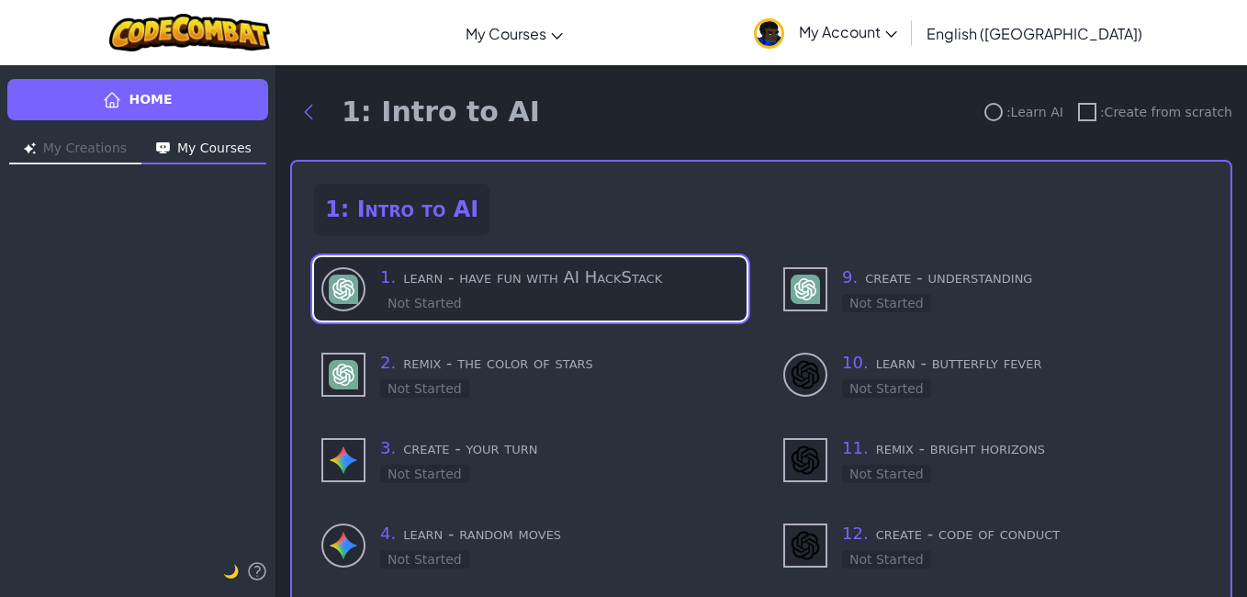
click at [500, 301] on div "1 . learn - have fun with AI HackStack Not Started" at bounding box center [559, 288] width 359 height 49
click at [328, 281] on div at bounding box center [343, 289] width 44 height 44
click at [335, 277] on img at bounding box center [343, 289] width 29 height 29
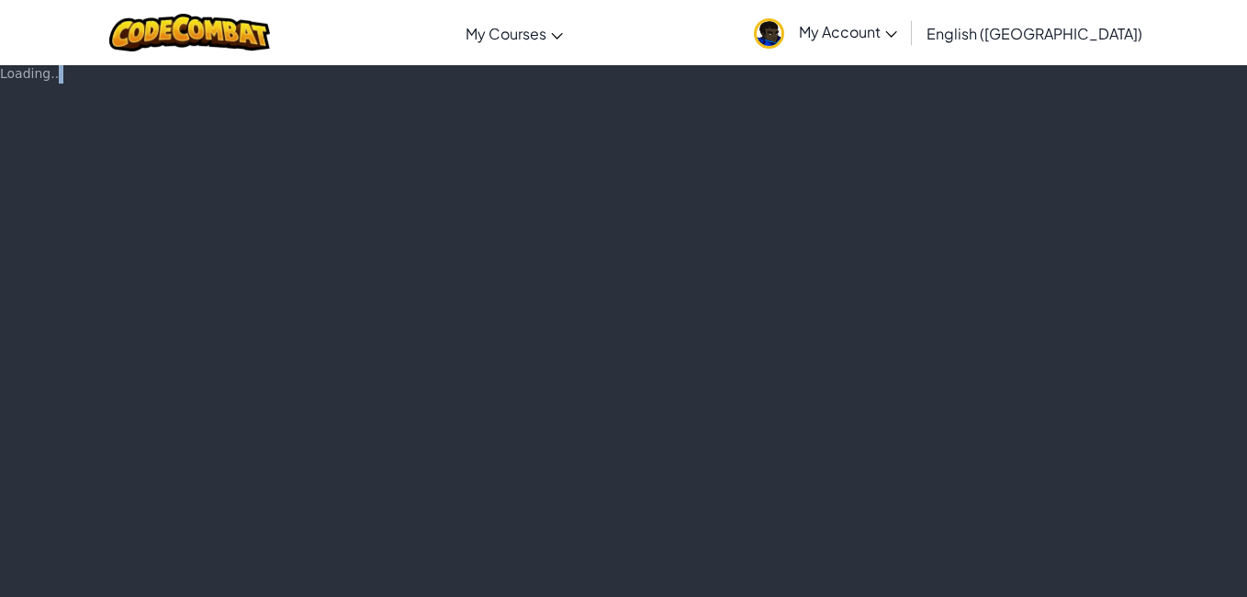
click at [335, 277] on div "Loading..." at bounding box center [623, 330] width 1247 height 533
click at [684, 221] on div "Loading..." at bounding box center [623, 330] width 1247 height 533
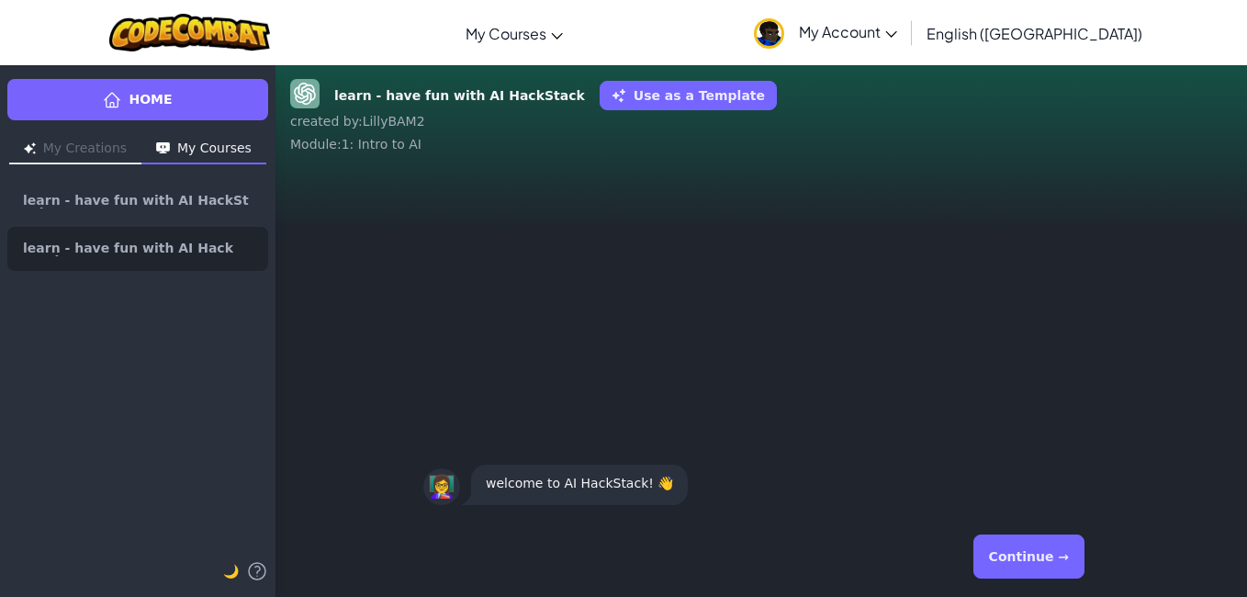
click at [917, 343] on div "👩‍🏫 welcome to AI HackStack! 👋" at bounding box center [762, 342] width 972 height 348
click at [1029, 548] on button "Continue →" at bounding box center [1028, 556] width 111 height 44
click at [1019, 562] on button "Continue →" at bounding box center [1028, 556] width 111 height 44
click at [1016, 531] on div "Continue →" at bounding box center [761, 556] width 676 height 66
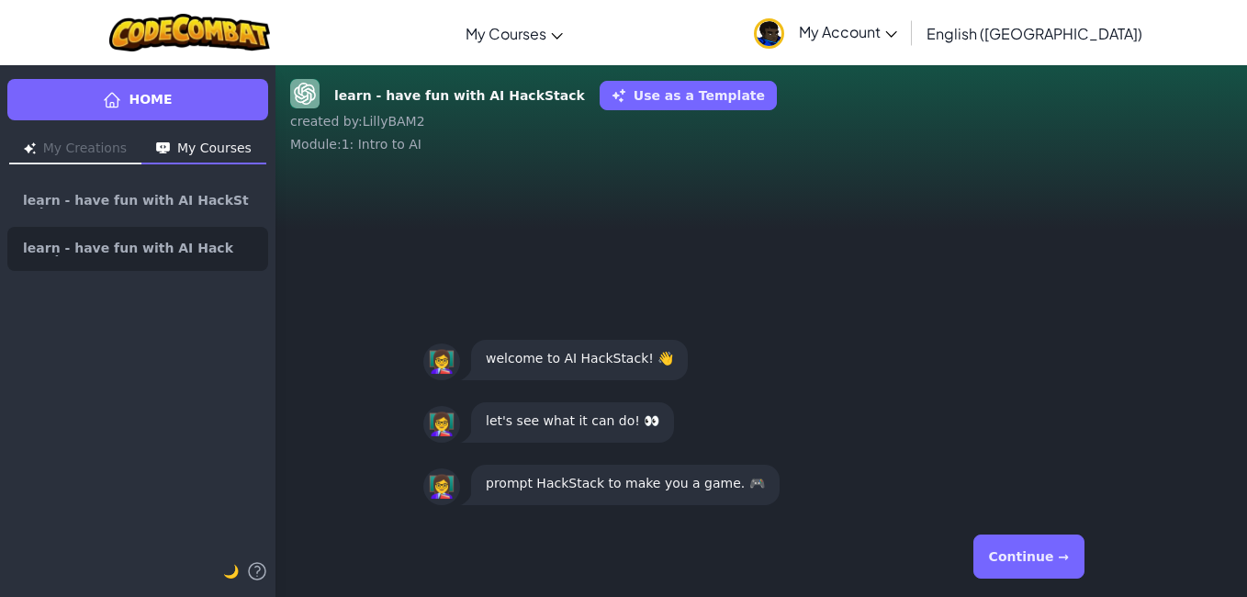
click at [1055, 544] on button "Continue →" at bounding box center [1028, 556] width 111 height 44
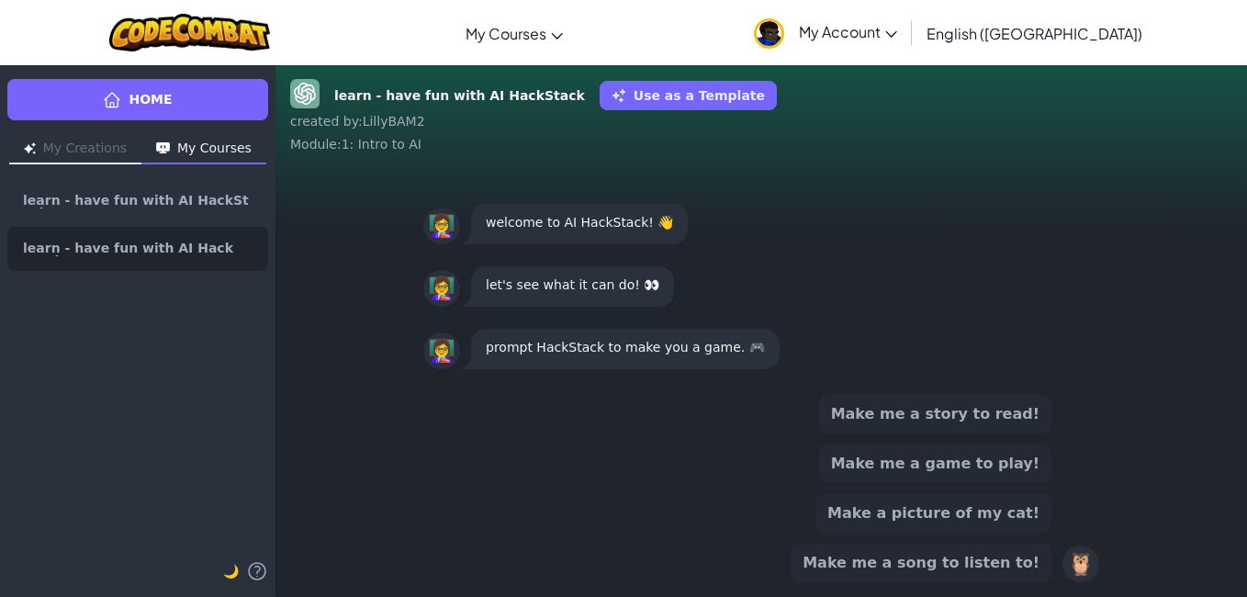
click at [1011, 460] on button "Make me a game to play!" at bounding box center [935, 463] width 232 height 39
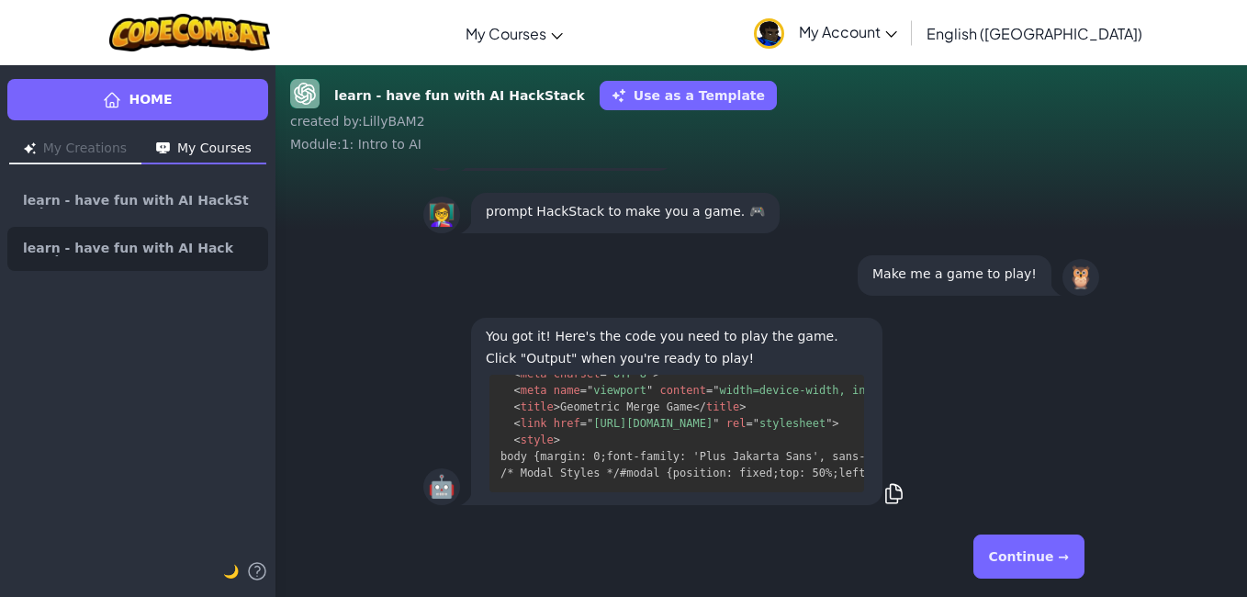
scroll to position [1175, 0]
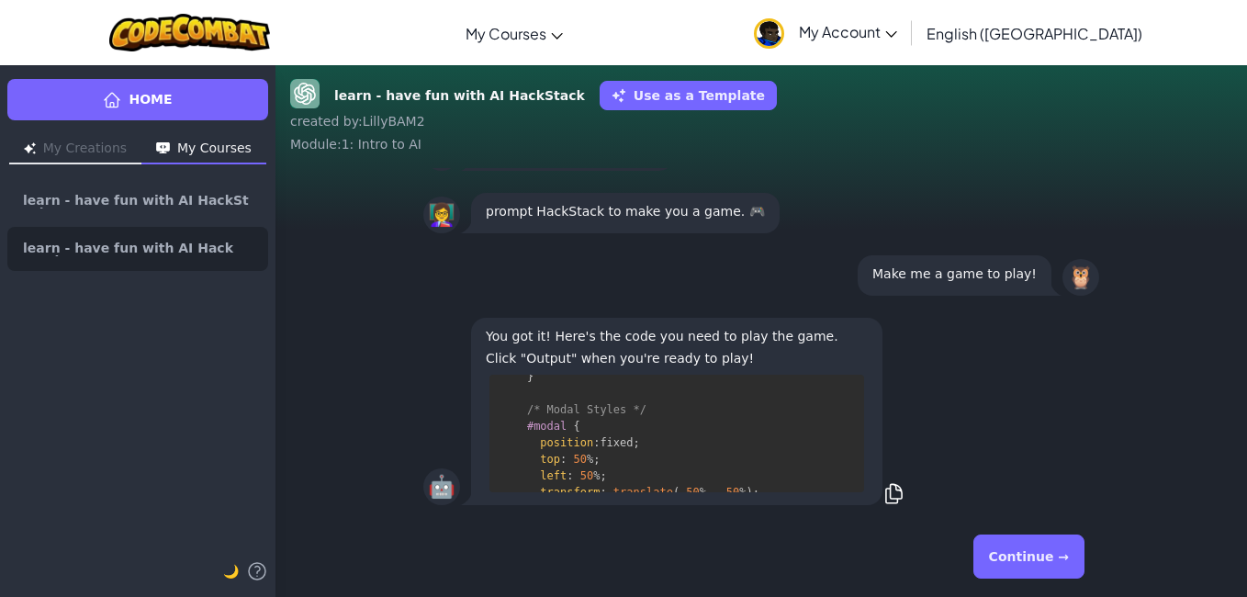
click at [998, 545] on button "Continue →" at bounding box center [1028, 556] width 111 height 44
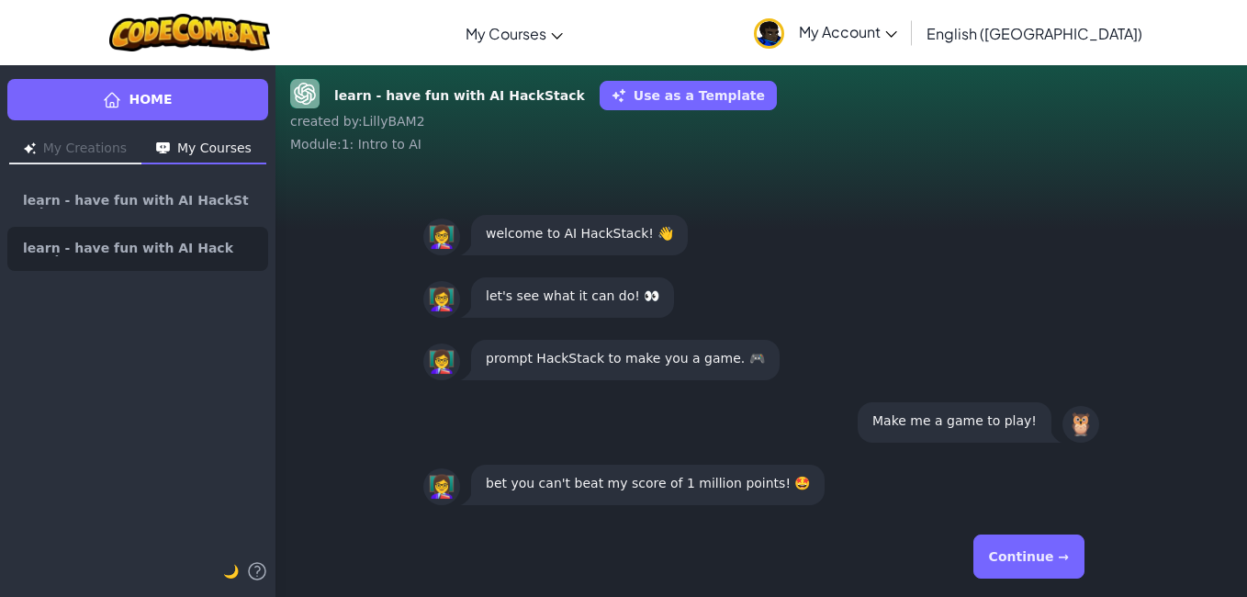
click at [998, 545] on button "Continue →" at bounding box center [1028, 556] width 111 height 44
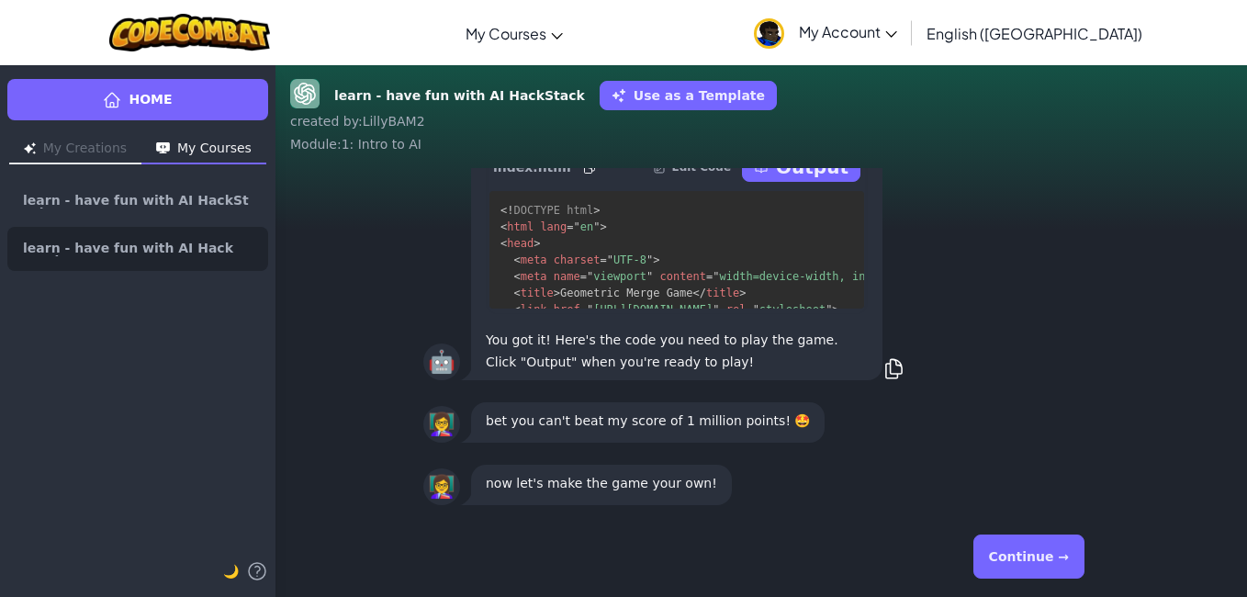
click at [998, 545] on button "Continue →" at bounding box center [1028, 556] width 111 height 44
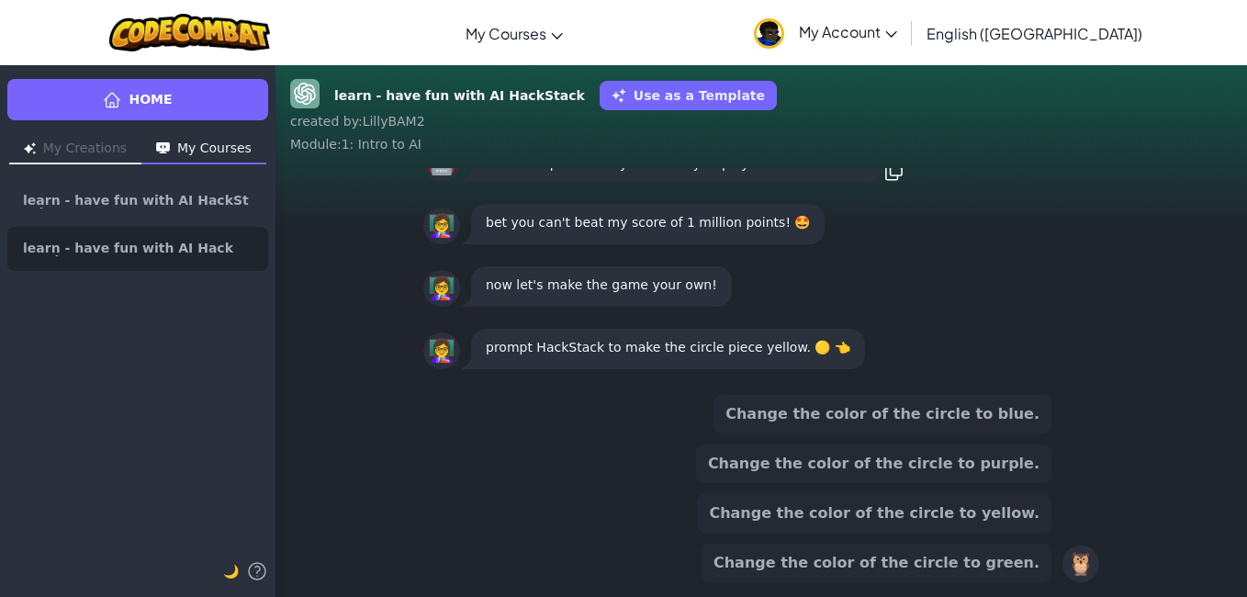
click at [807, 412] on button "Change the color of the circle to blue." at bounding box center [883, 414] width 338 height 39
click at [807, 444] on button "Change the color of the circle to purple." at bounding box center [873, 463] width 355 height 39
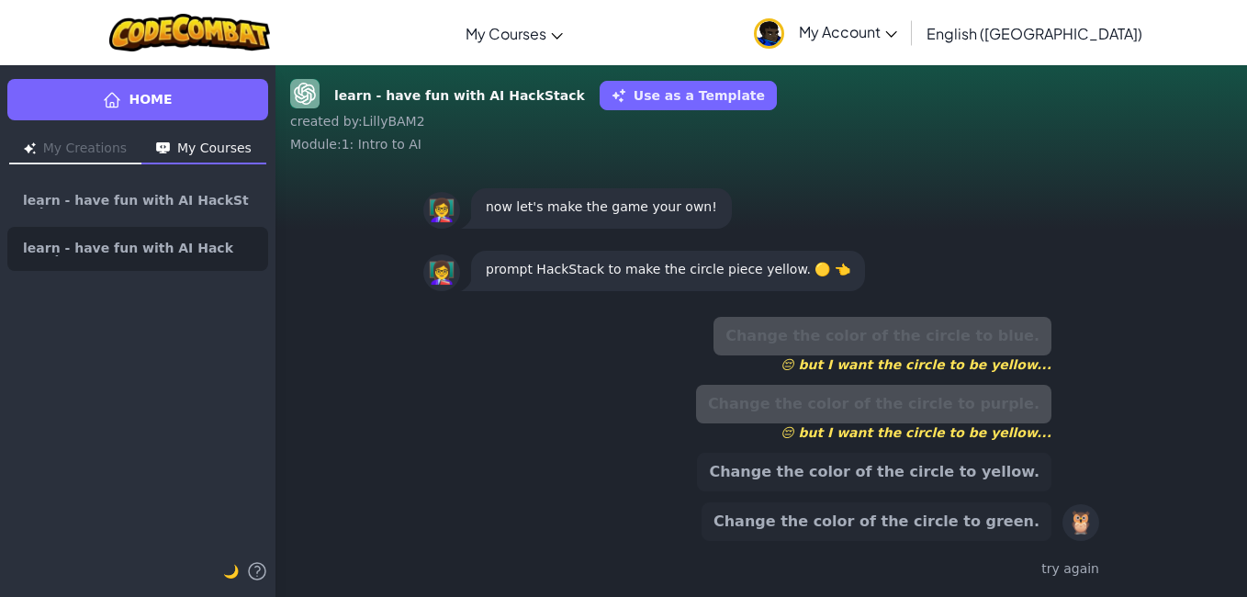
click at [973, 467] on button "Change the color of the circle to yellow." at bounding box center [874, 472] width 354 height 39
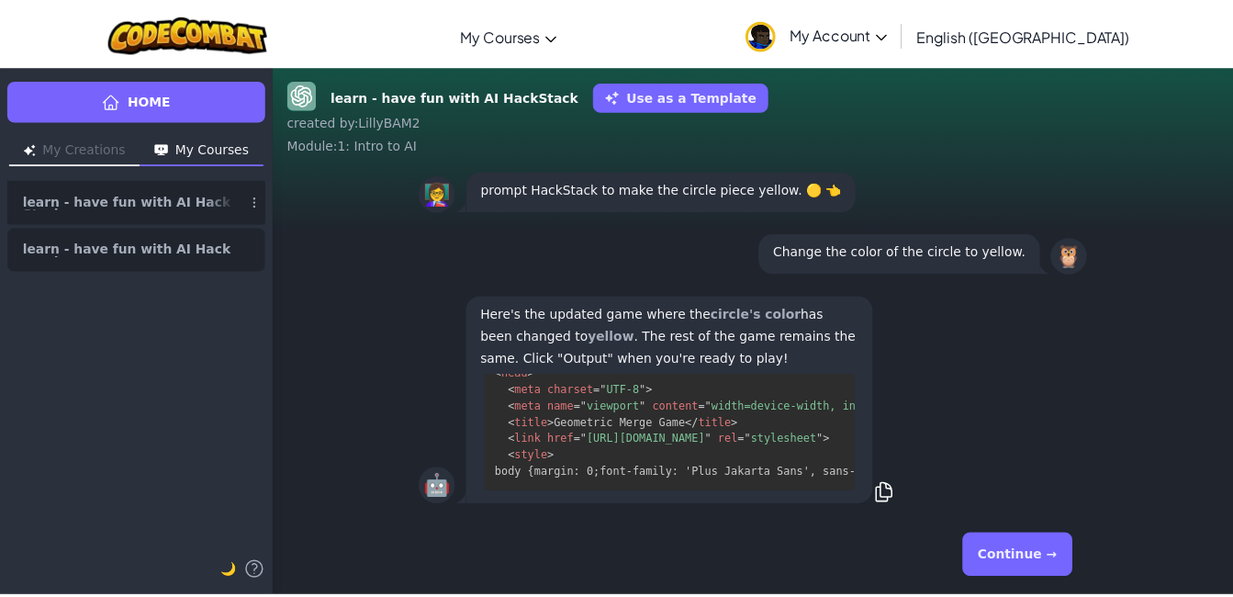
scroll to position [960, 0]
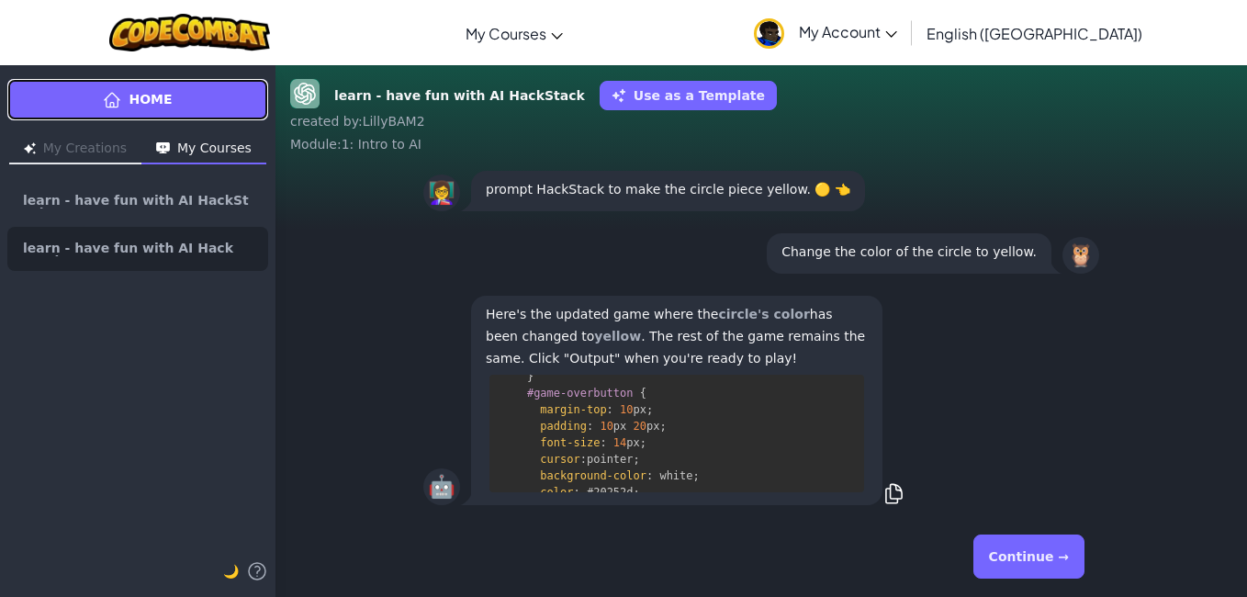
click at [174, 111] on link "Home" at bounding box center [137, 99] width 261 height 41
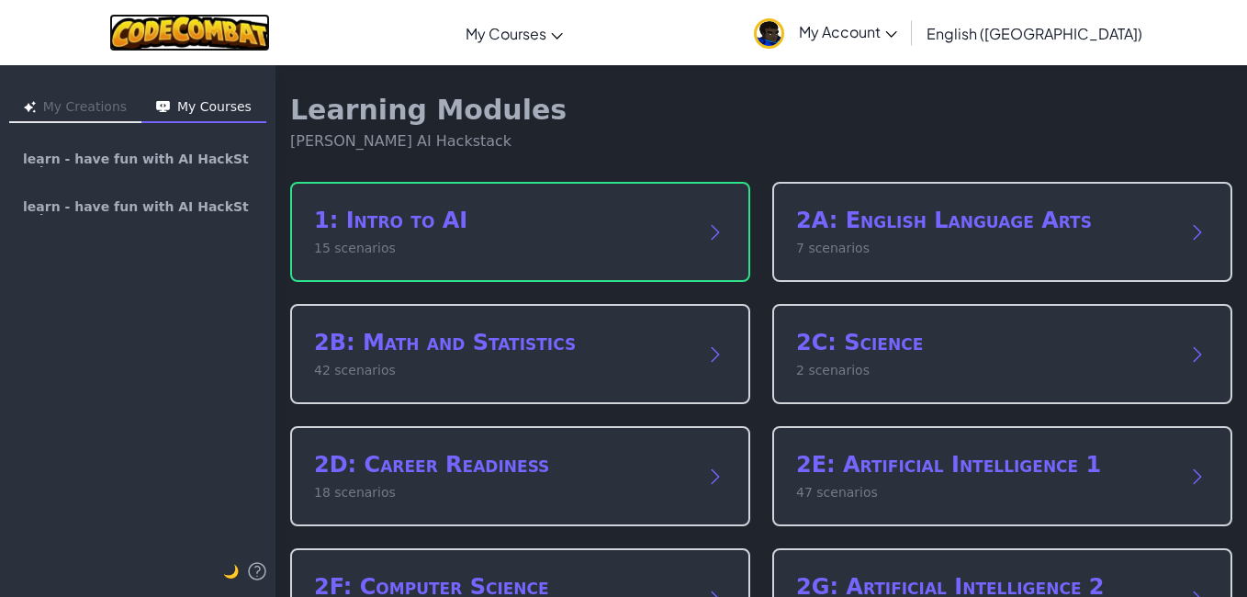
click at [200, 41] on img at bounding box center [189, 33] width 161 height 38
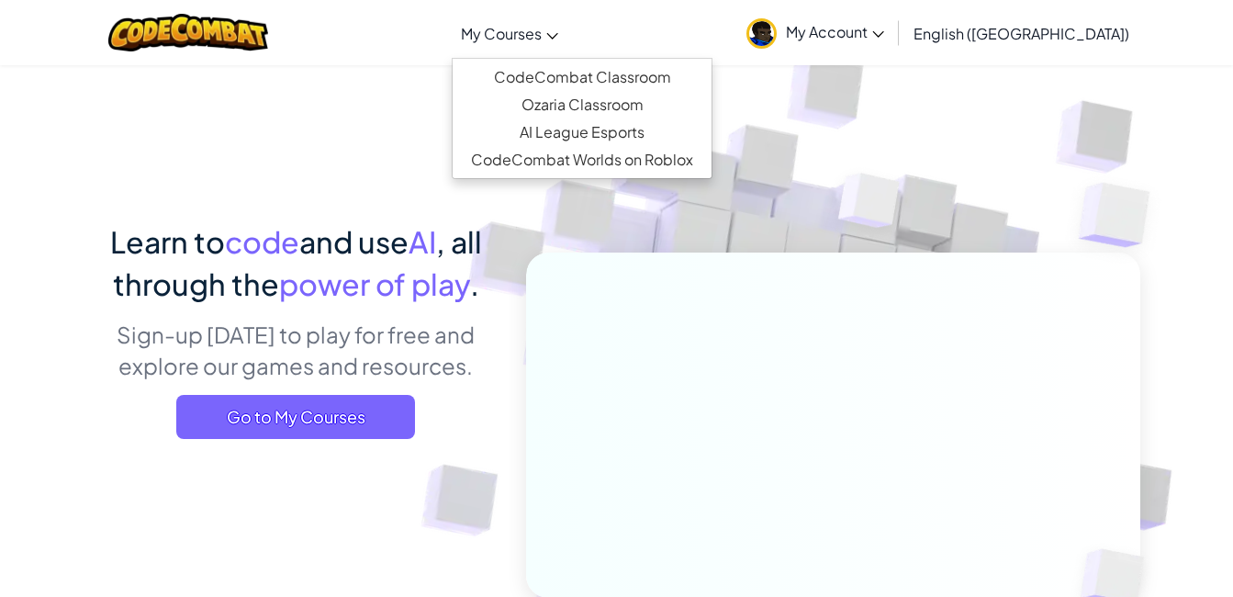
drag, startPoint x: 393, startPoint y: 146, endPoint x: 604, endPoint y: 26, distance: 243.1
click at [542, 26] on span "My Courses" at bounding box center [501, 33] width 81 height 19
click at [638, 74] on link "CodeCombat Classroom" at bounding box center [582, 77] width 259 height 28
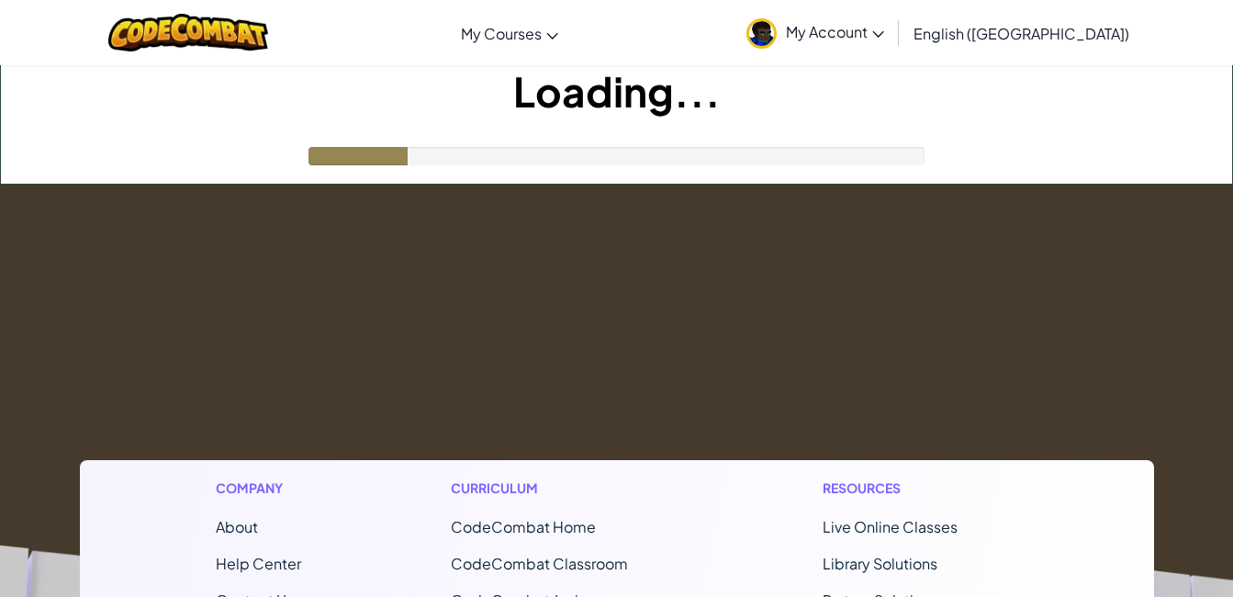
scroll to position [4, 0]
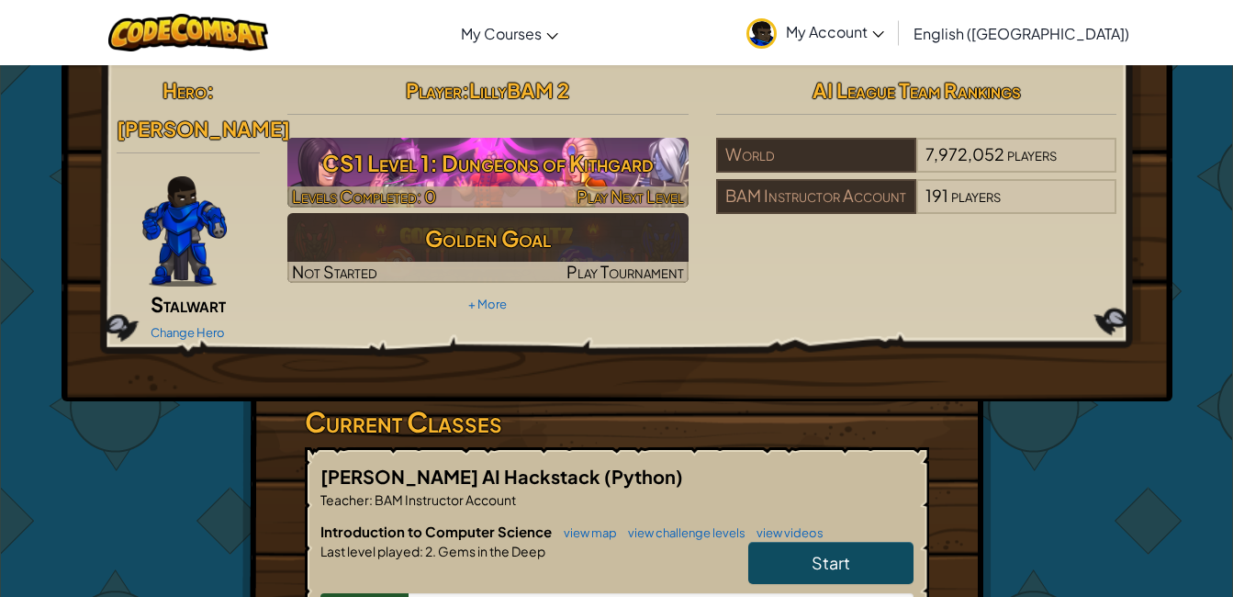
click at [642, 155] on h3 "CS1 Level 1: Dungeons of Kithgard" at bounding box center [487, 162] width 401 height 41
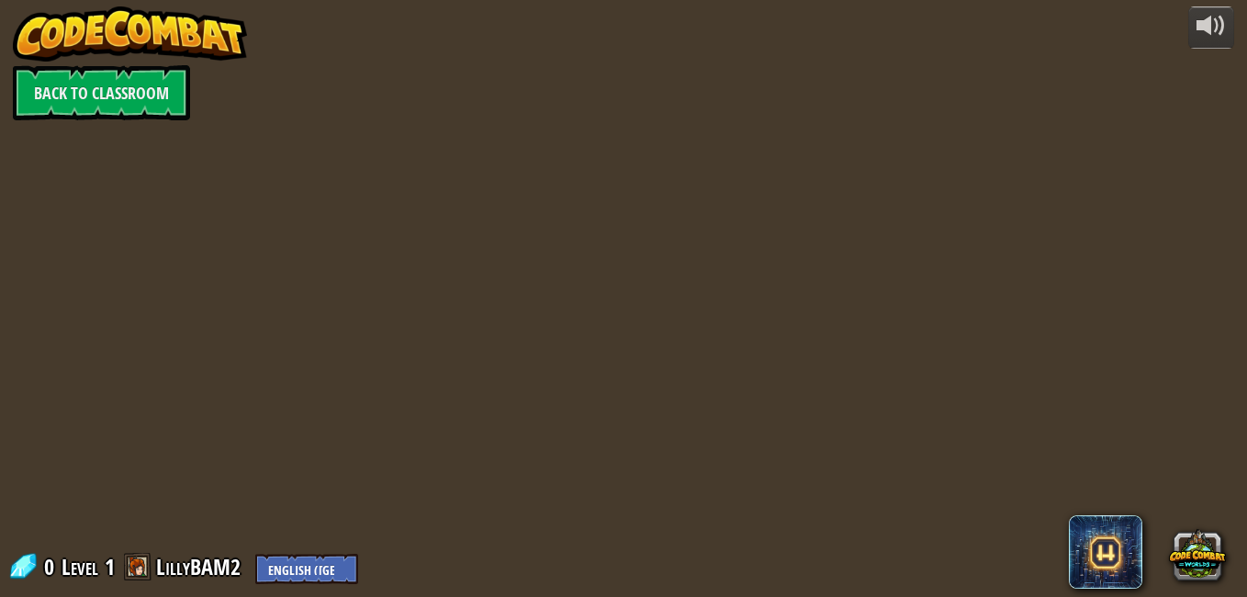
click at [642, 155] on div "powered by Back to Classroom 0 Level 1 LillyBAM2 English ([GEOGRAPHIC_DATA]) En…" at bounding box center [623, 298] width 1247 height 597
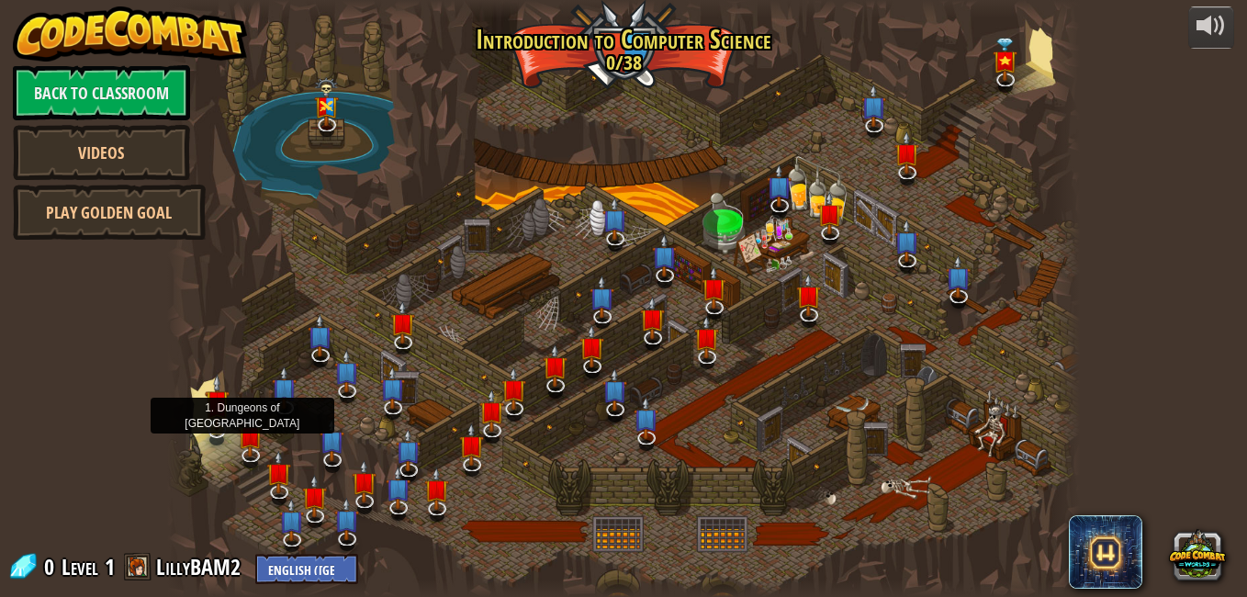
click at [205, 408] on img at bounding box center [217, 402] width 25 height 57
click at [205, 408] on img at bounding box center [217, 412] width 25 height 42
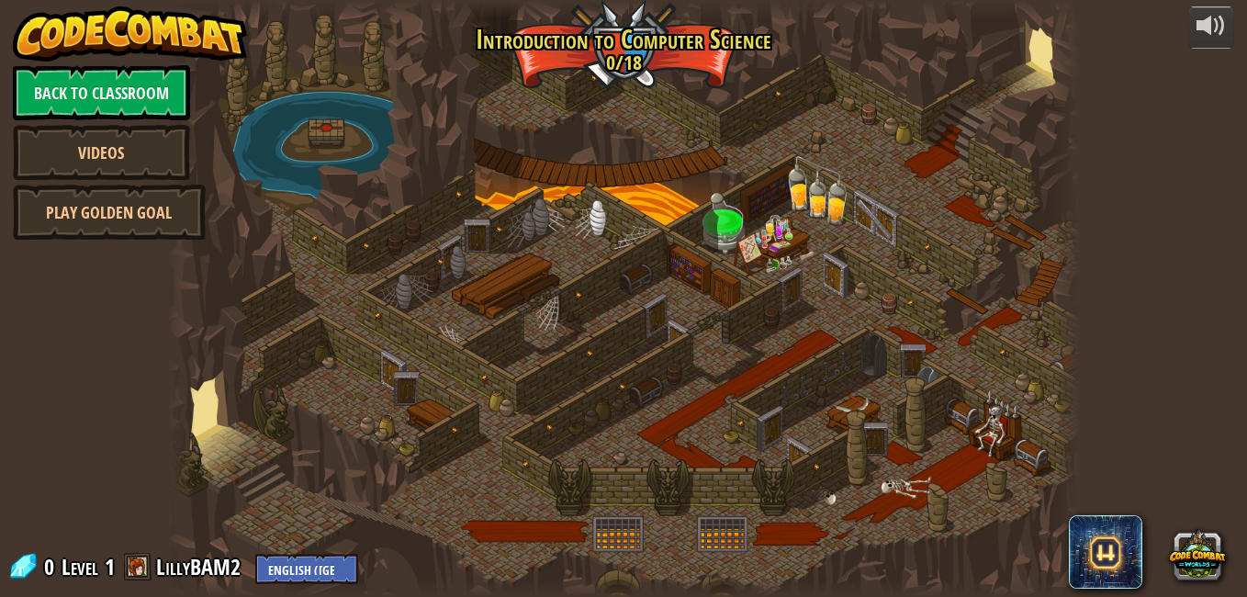
click at [344, 291] on div at bounding box center [623, 298] width 913 height 597
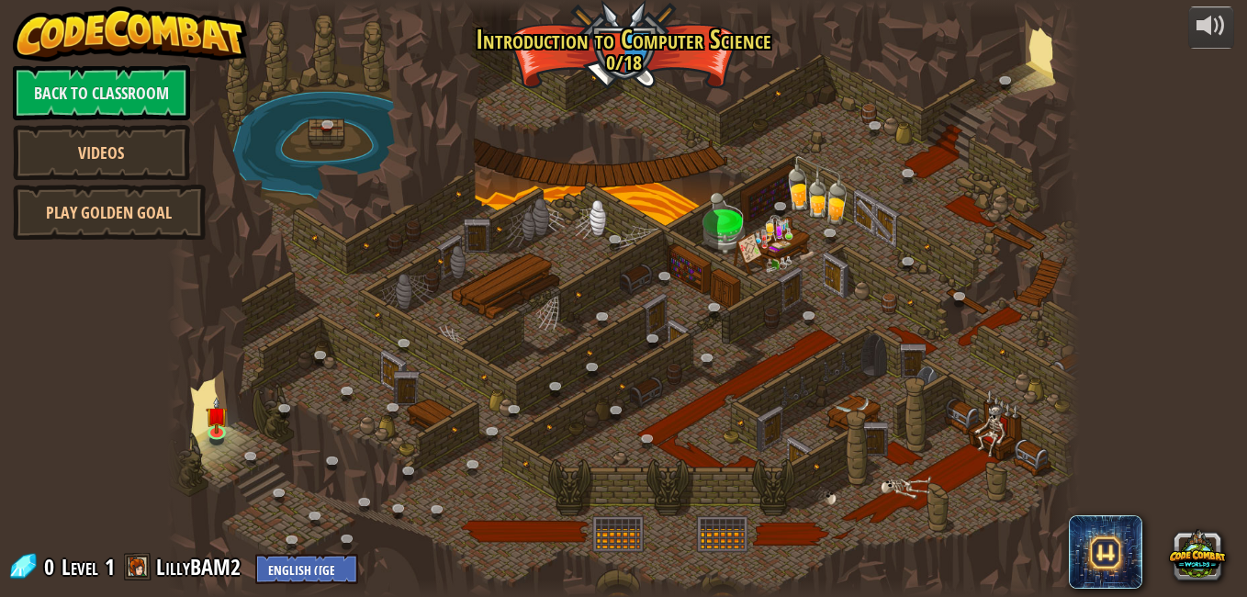
click at [804, 179] on div at bounding box center [623, 298] width 913 height 597
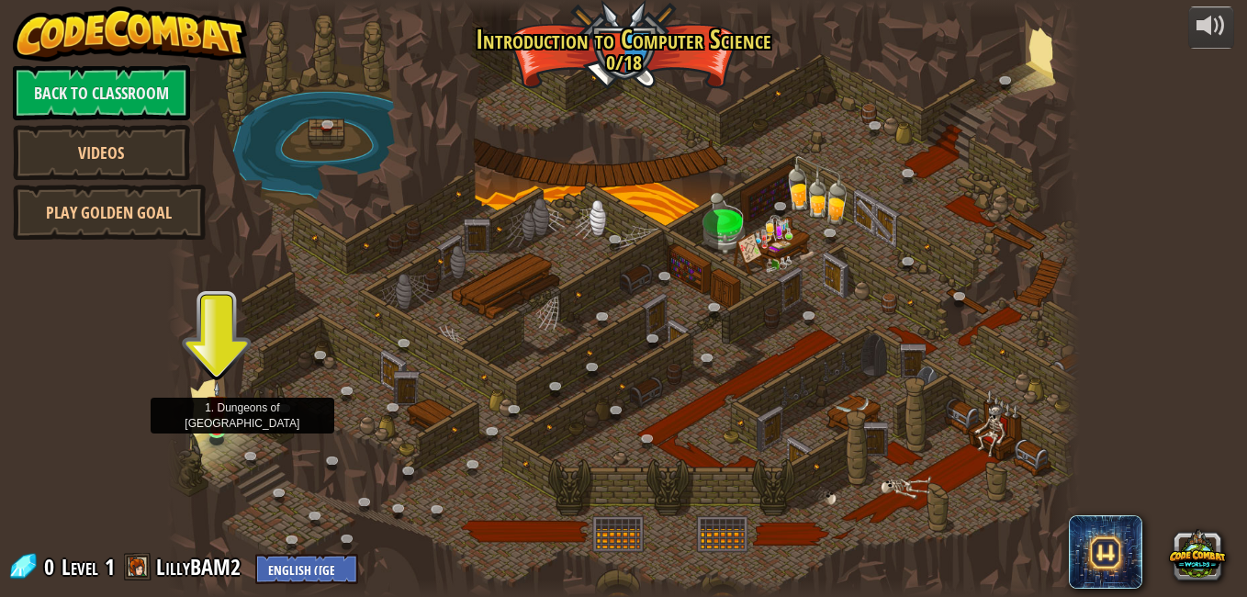
click at [208, 422] on img at bounding box center [218, 406] width 22 height 50
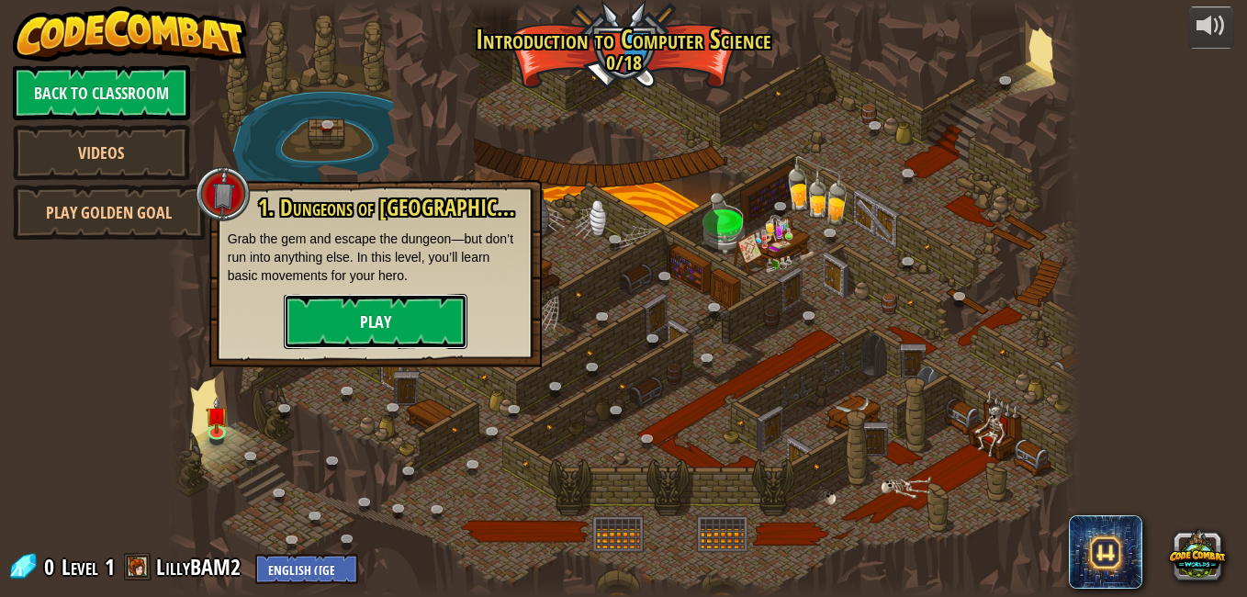
click at [349, 322] on button "Play" at bounding box center [376, 321] width 184 height 55
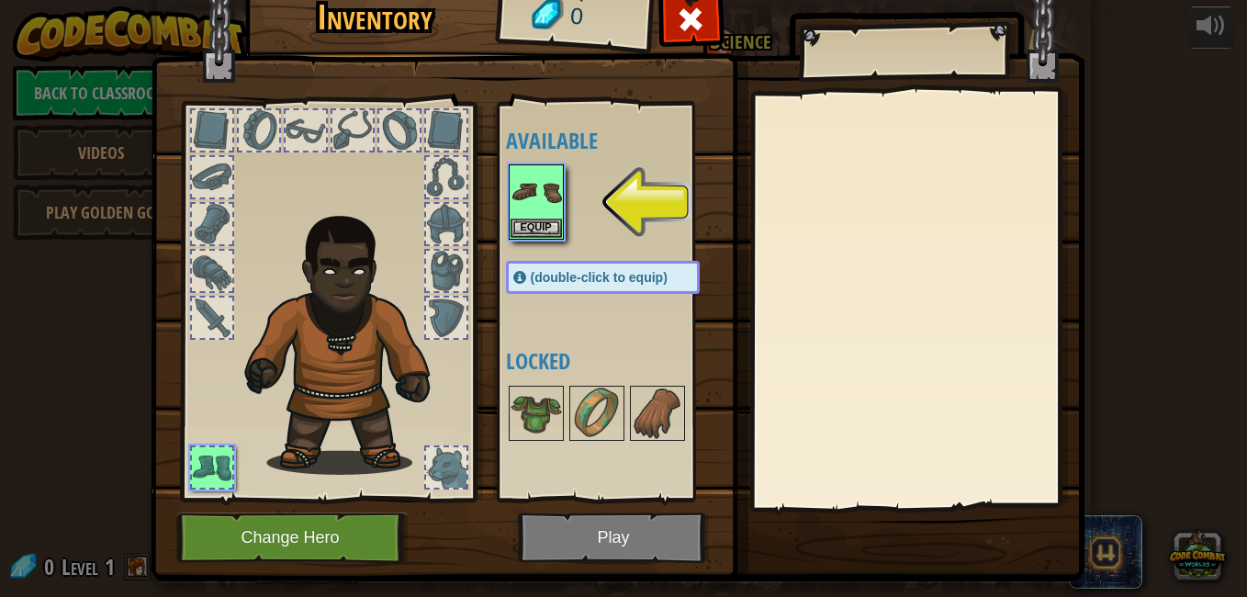
click at [204, 270] on div at bounding box center [212, 271] width 40 height 40
click at [516, 201] on img at bounding box center [536, 191] width 51 height 51
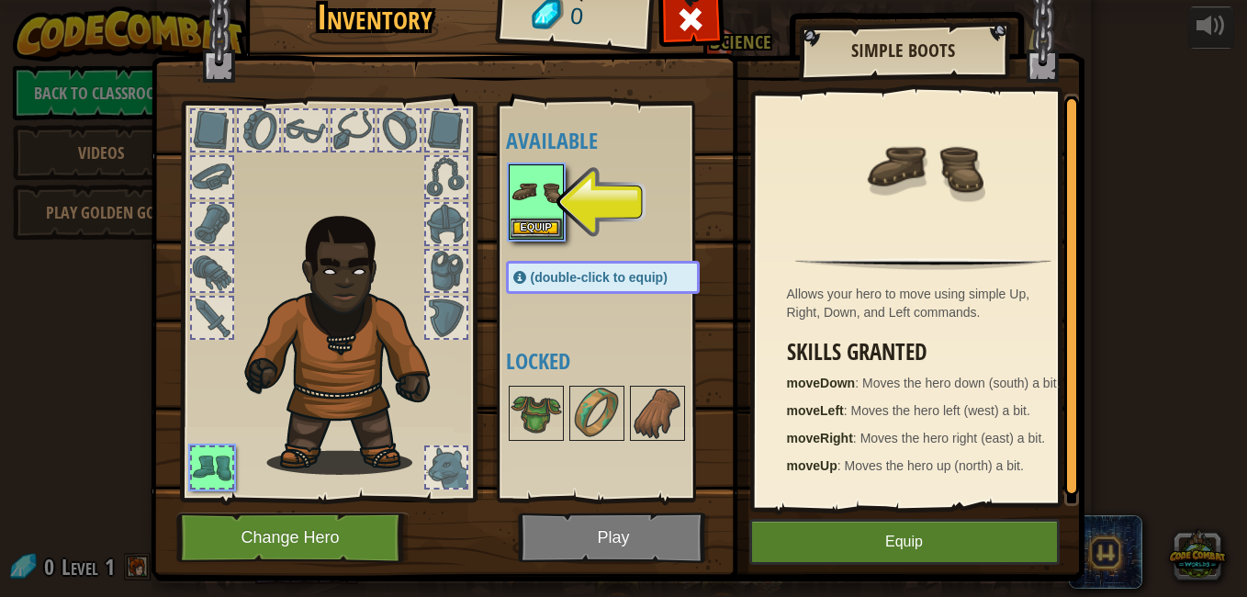
click at [216, 312] on div at bounding box center [212, 318] width 40 height 40
click at [613, 531] on img at bounding box center [618, 248] width 934 height 667
click at [530, 216] on img at bounding box center [536, 191] width 51 height 51
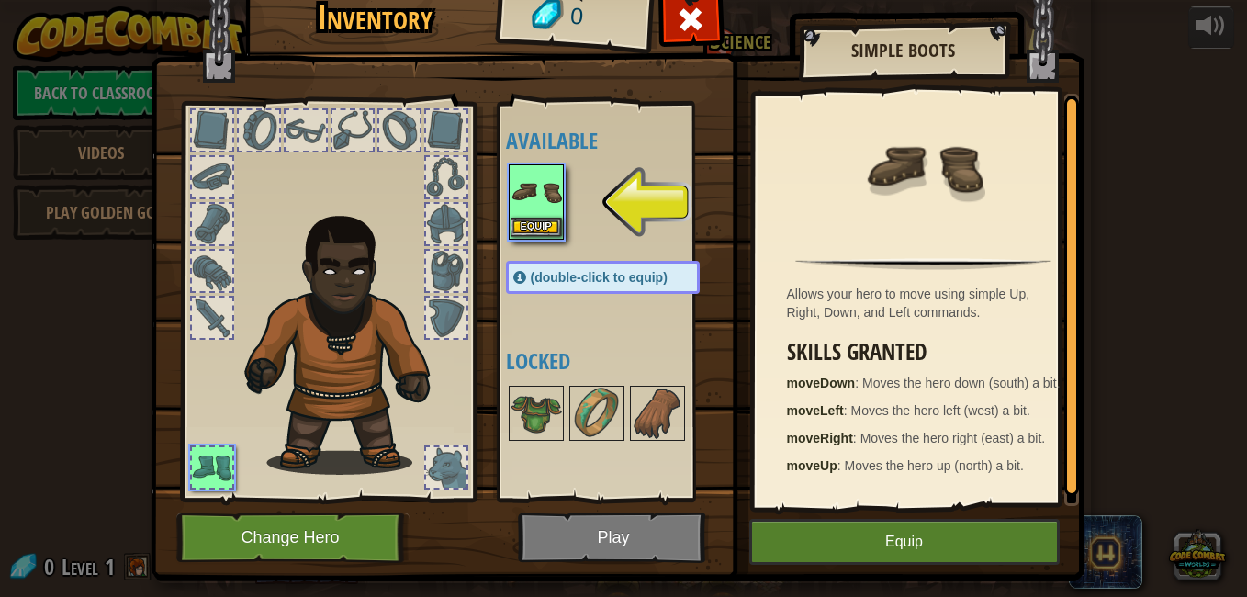
click at [530, 216] on img at bounding box center [536, 191] width 51 height 51
click at [530, 388] on img at bounding box center [536, 413] width 51 height 51
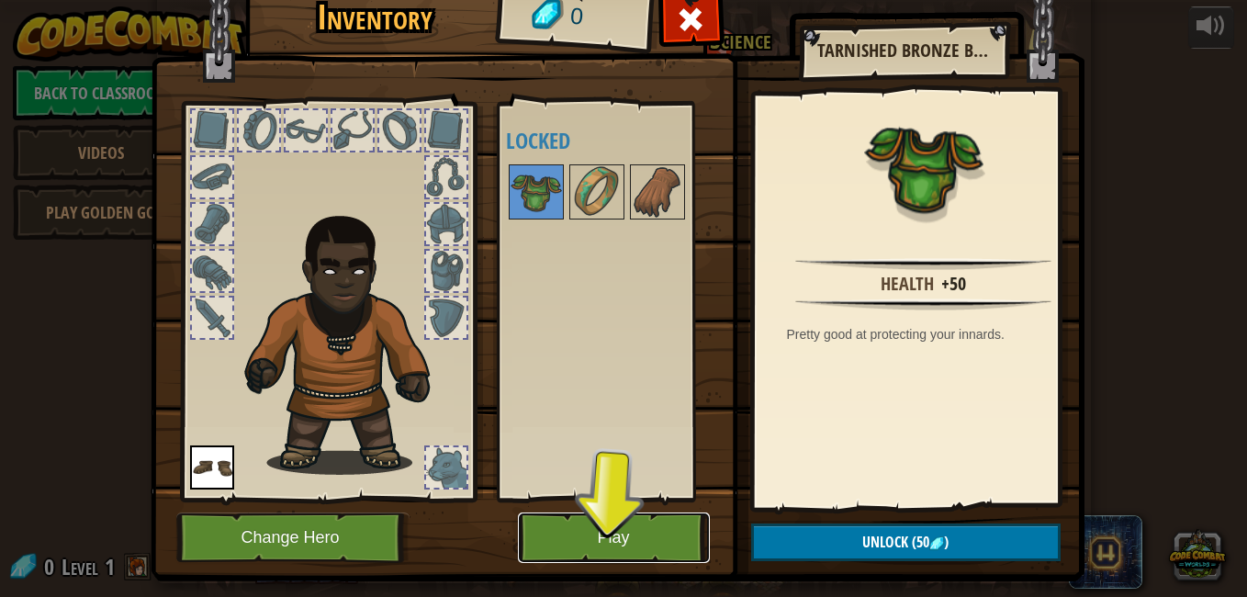
click at [587, 533] on button "Play" at bounding box center [614, 537] width 192 height 51
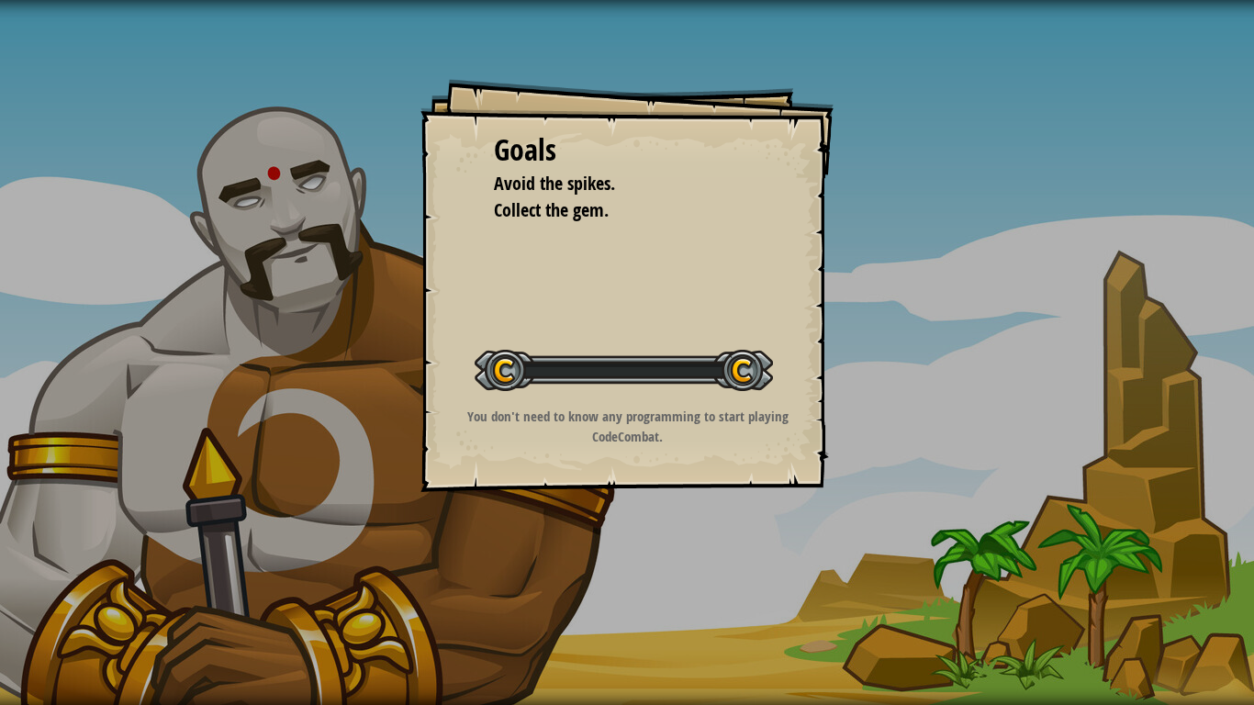
click at [659, 354] on div at bounding box center [624, 370] width 298 height 41
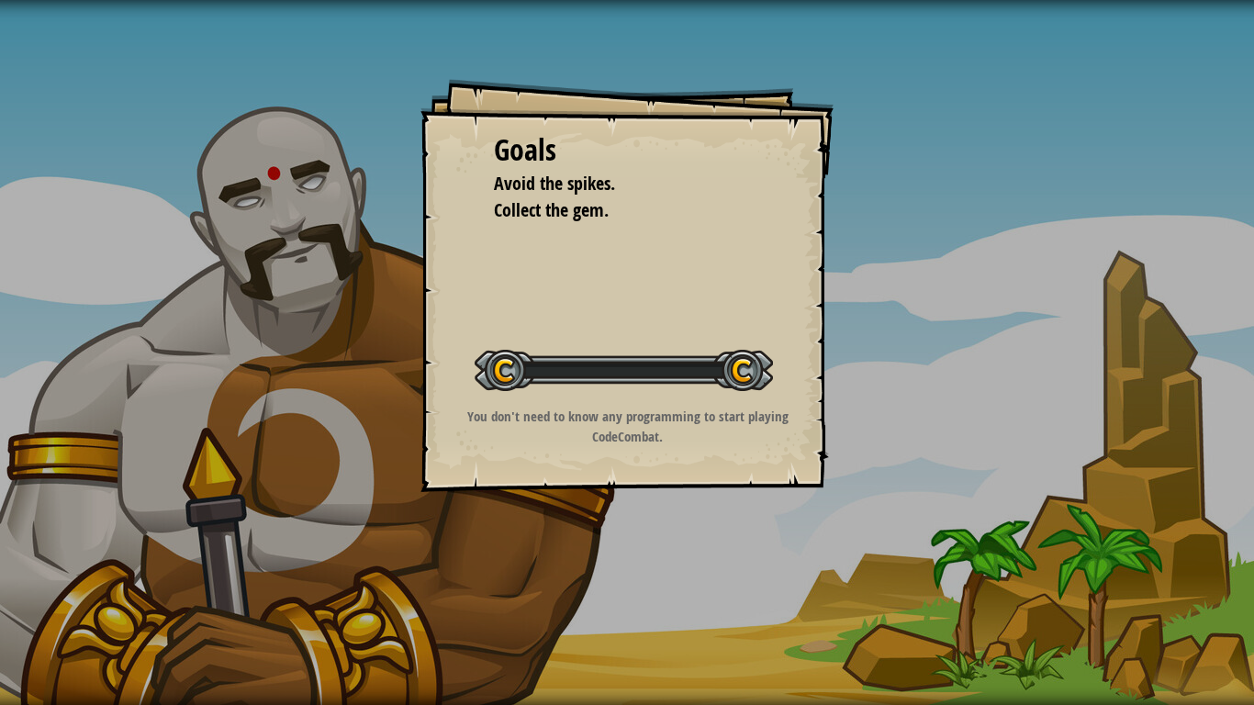
click at [659, 354] on div at bounding box center [624, 370] width 298 height 41
click at [501, 169] on div "Goals" at bounding box center [627, 150] width 266 height 42
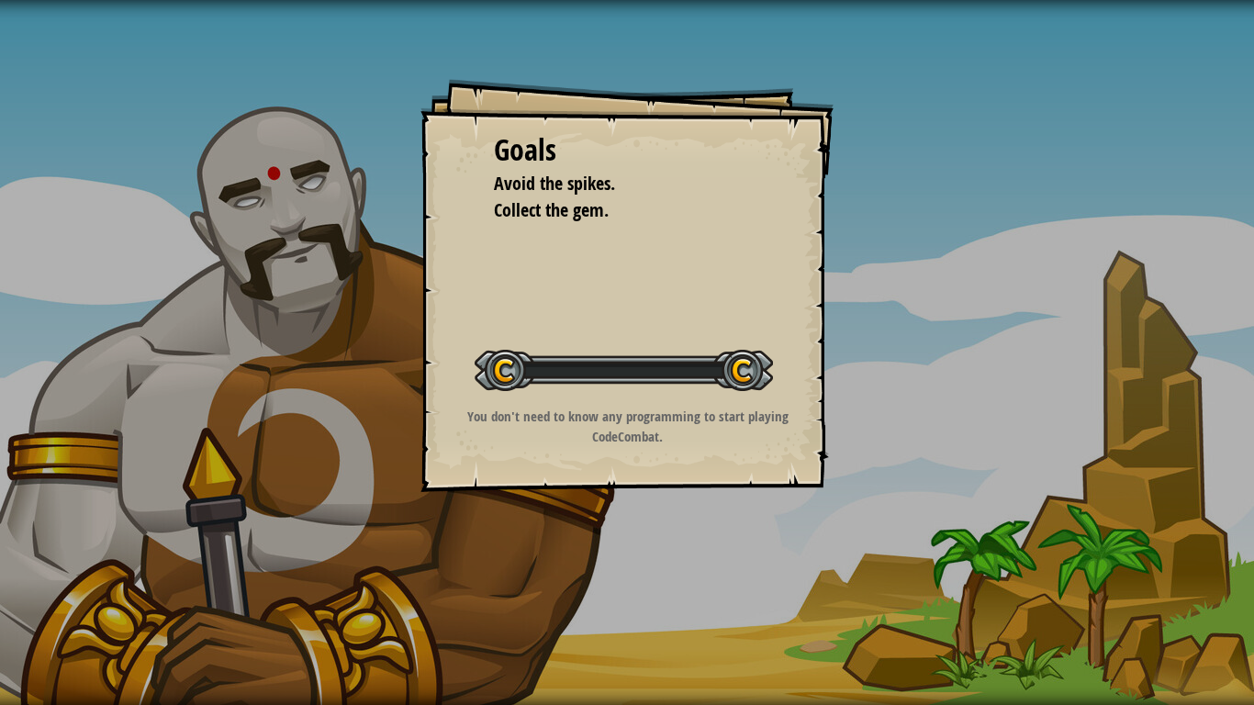
click at [501, 169] on div "Goals" at bounding box center [627, 150] width 266 height 42
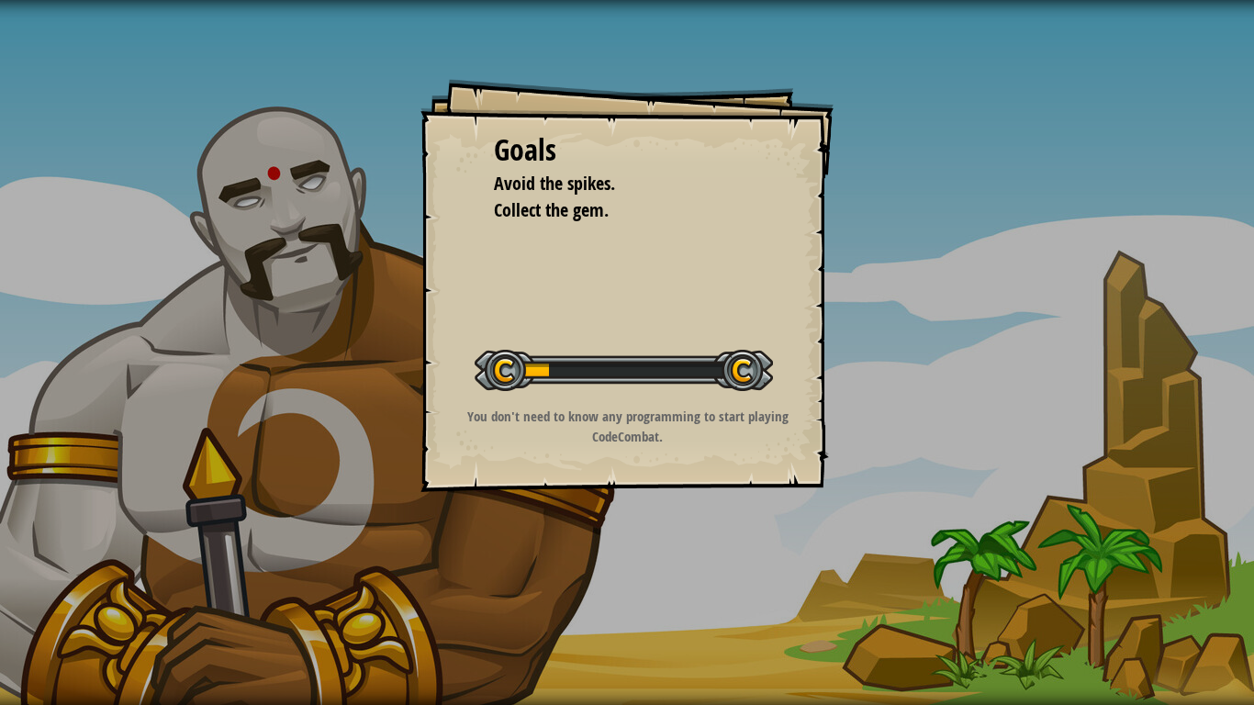
click at [501, 169] on div "Goals" at bounding box center [627, 150] width 266 height 42
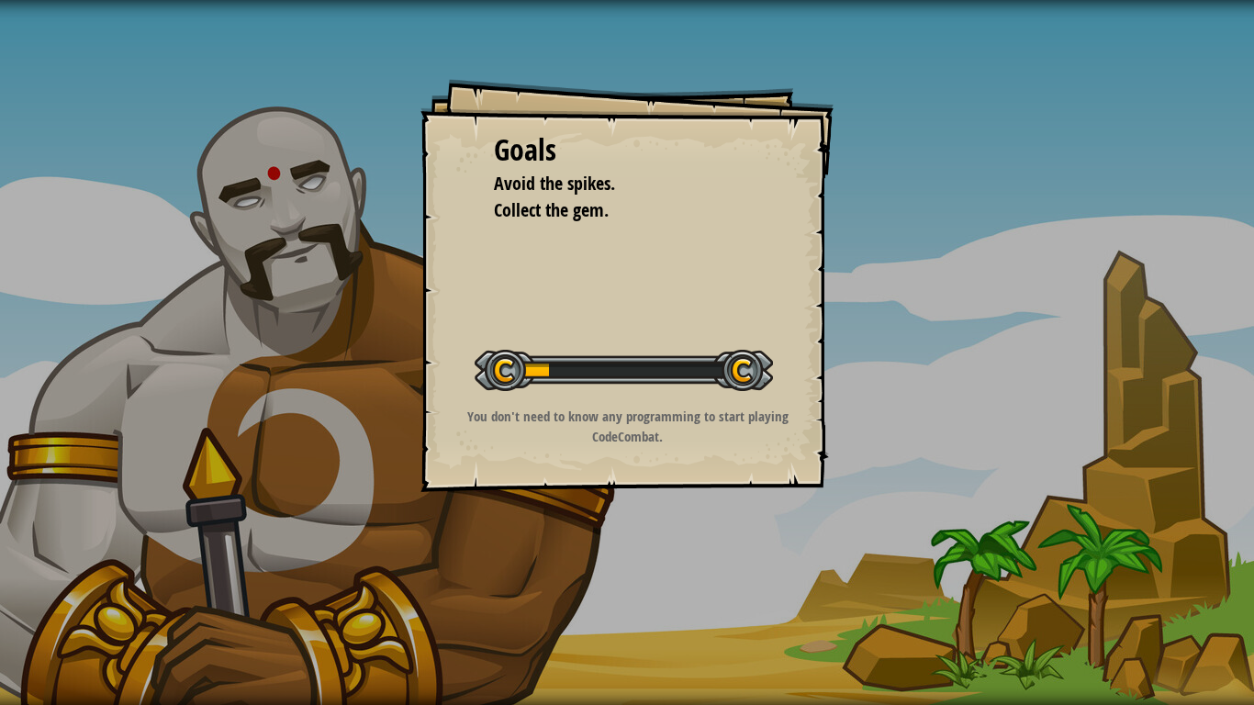
click at [501, 169] on div "Goals" at bounding box center [627, 150] width 266 height 42
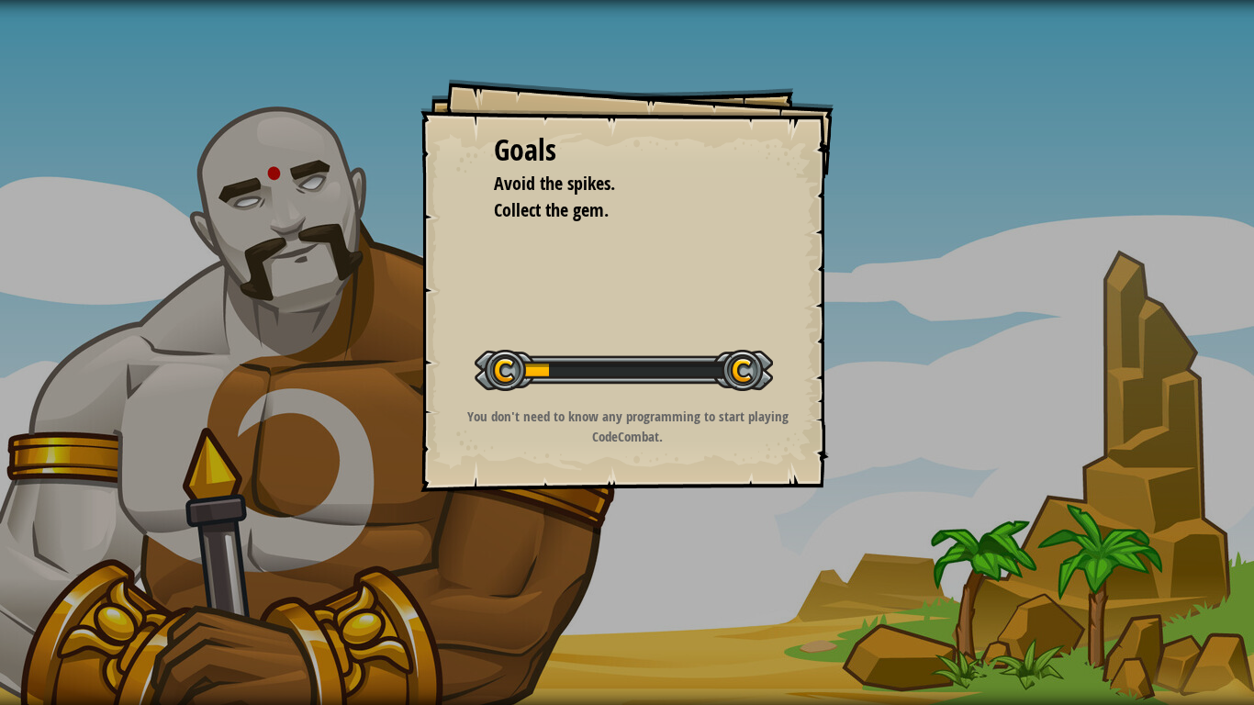
click at [501, 169] on div "Goals" at bounding box center [627, 150] width 266 height 42
click at [610, 368] on div at bounding box center [624, 370] width 298 height 41
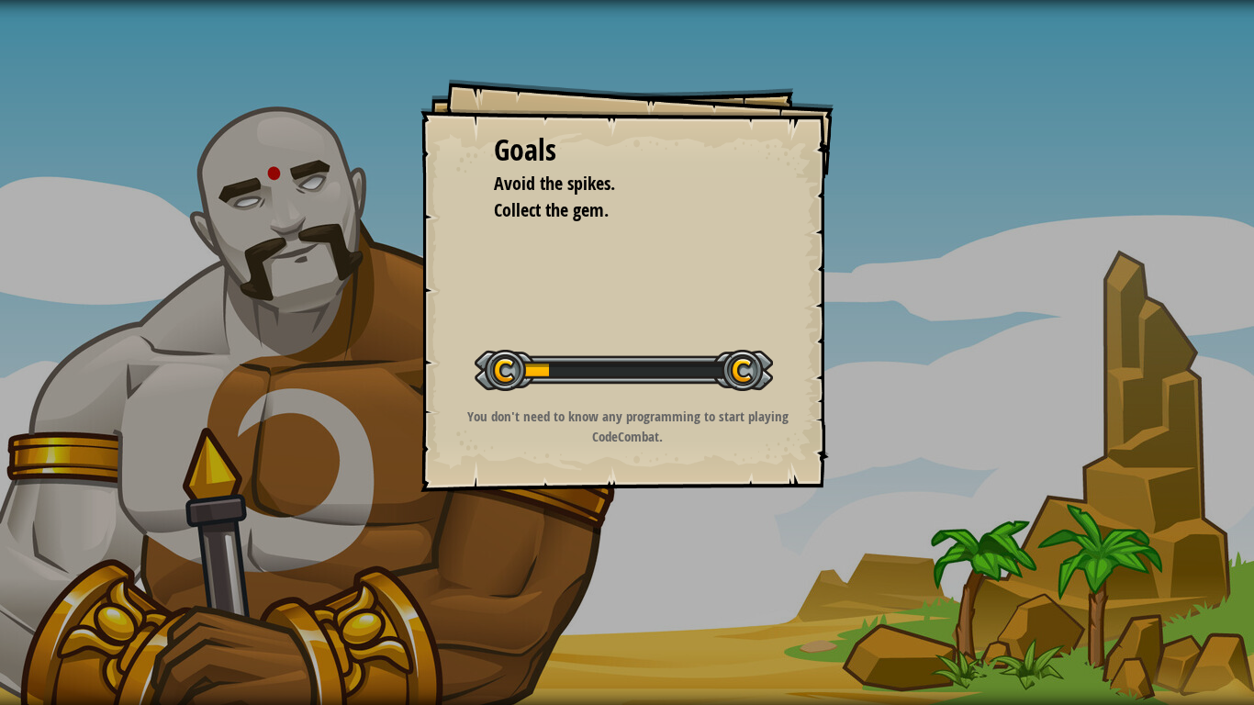
click at [610, 368] on div at bounding box center [624, 370] width 298 height 41
drag, startPoint x: 796, startPoint y: 362, endPoint x: 573, endPoint y: 365, distance: 223.2
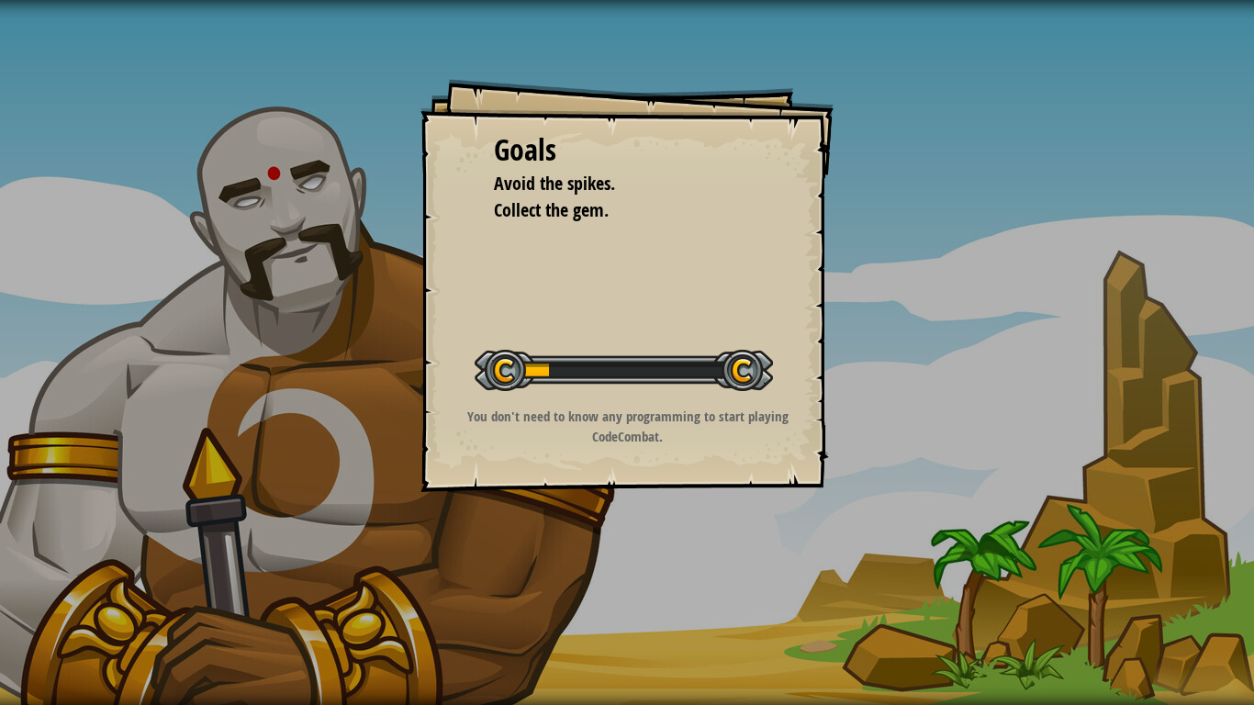
click at [573, 365] on div at bounding box center [624, 370] width 298 height 41
click at [568, 351] on div at bounding box center [624, 370] width 298 height 41
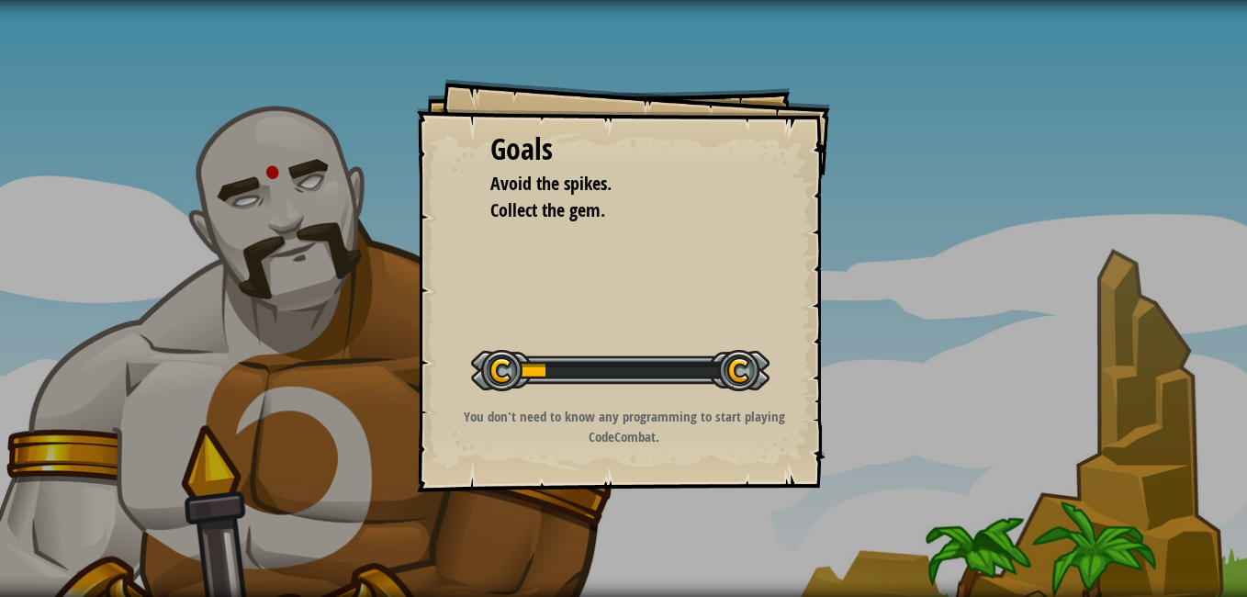
click at [847, 501] on div "Goals Avoid the spikes. Collect the gem. Start Level Error loading from server.…" at bounding box center [623, 298] width 1247 height 597
